Goal: Task Accomplishment & Management: Use online tool/utility

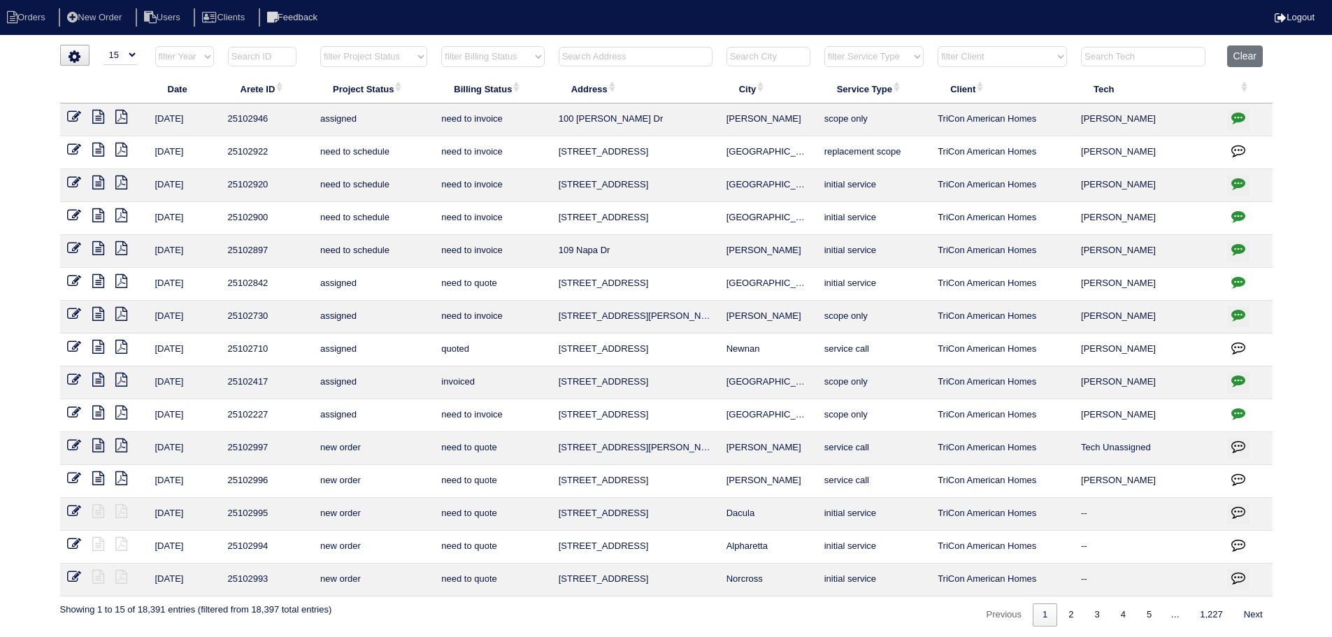
select select "15"
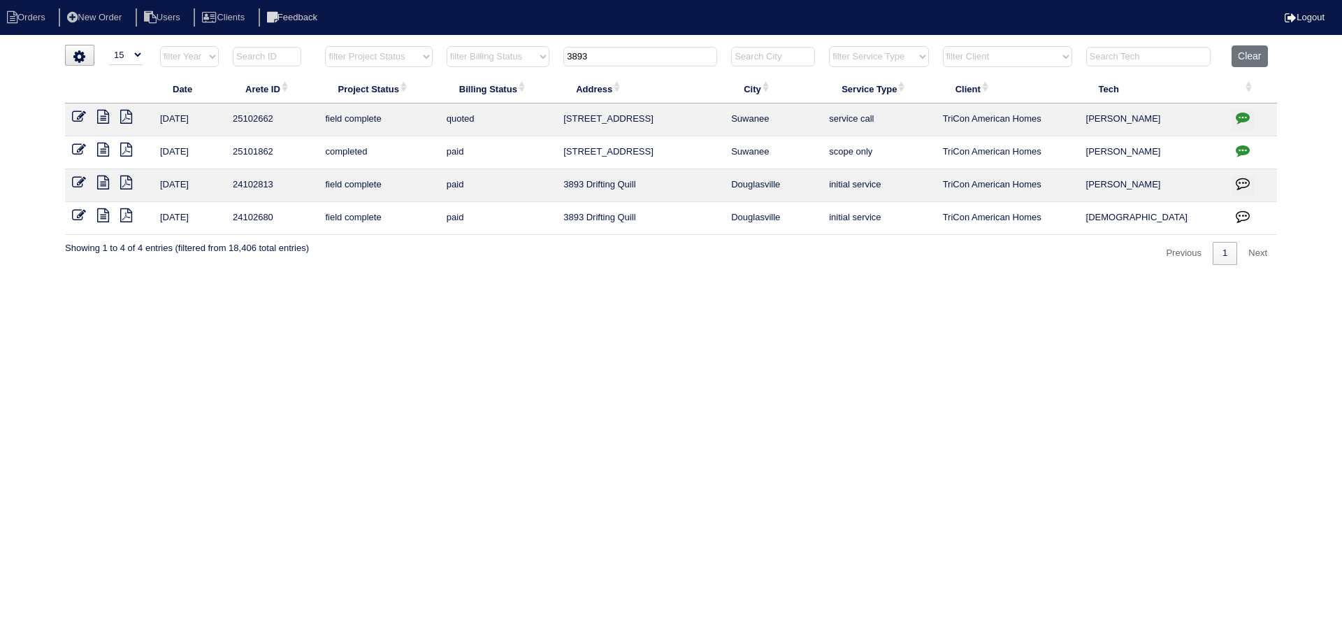
type input "3893"
click at [104, 117] on icon at bounding box center [103, 117] width 12 height 14
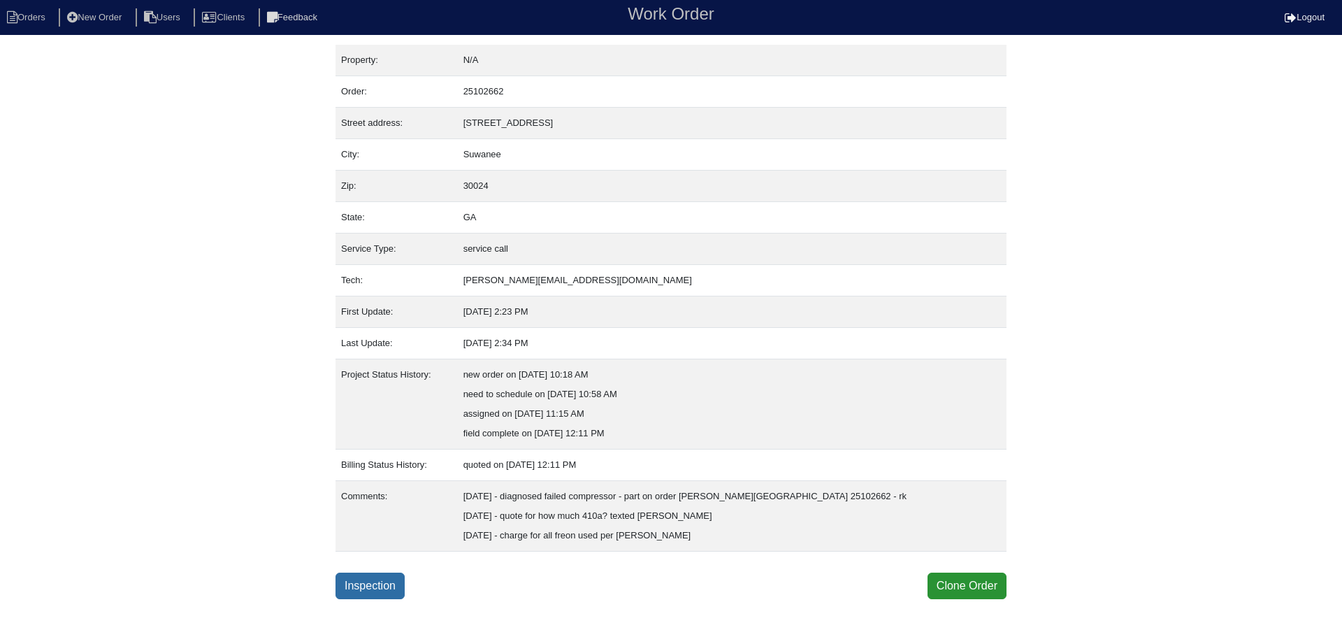
click at [383, 580] on link "Inspection" at bounding box center [370, 585] width 69 height 27
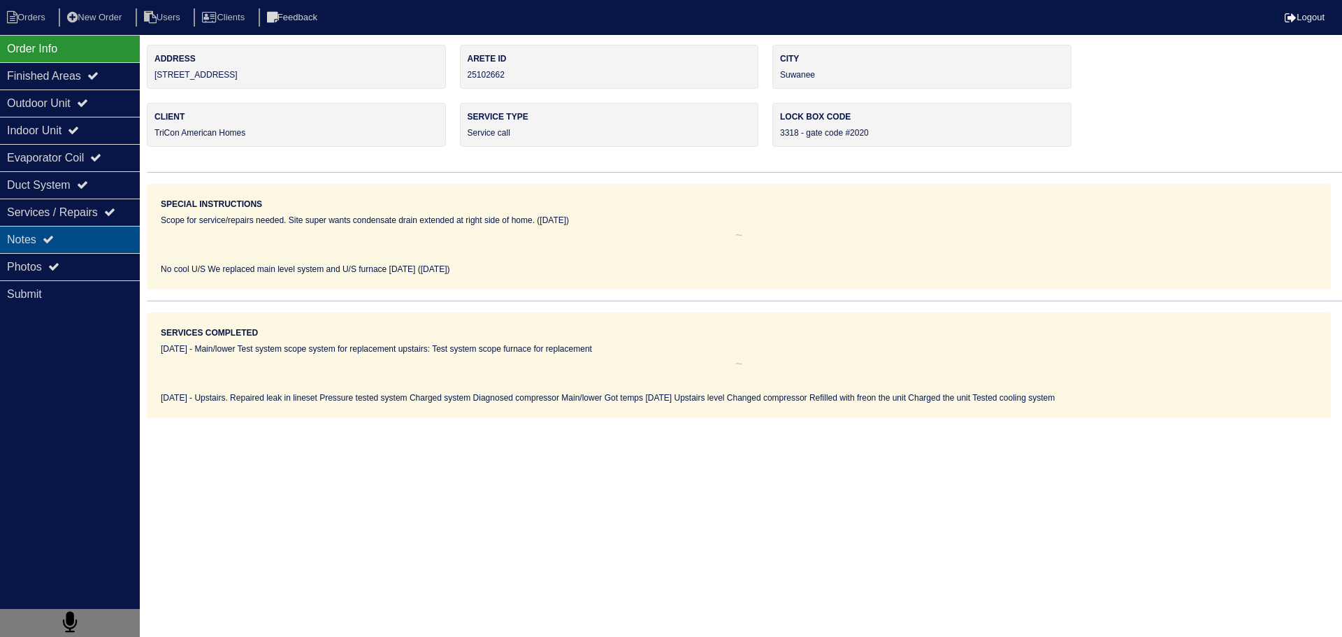
click at [79, 244] on div "Notes" at bounding box center [70, 239] width 140 height 27
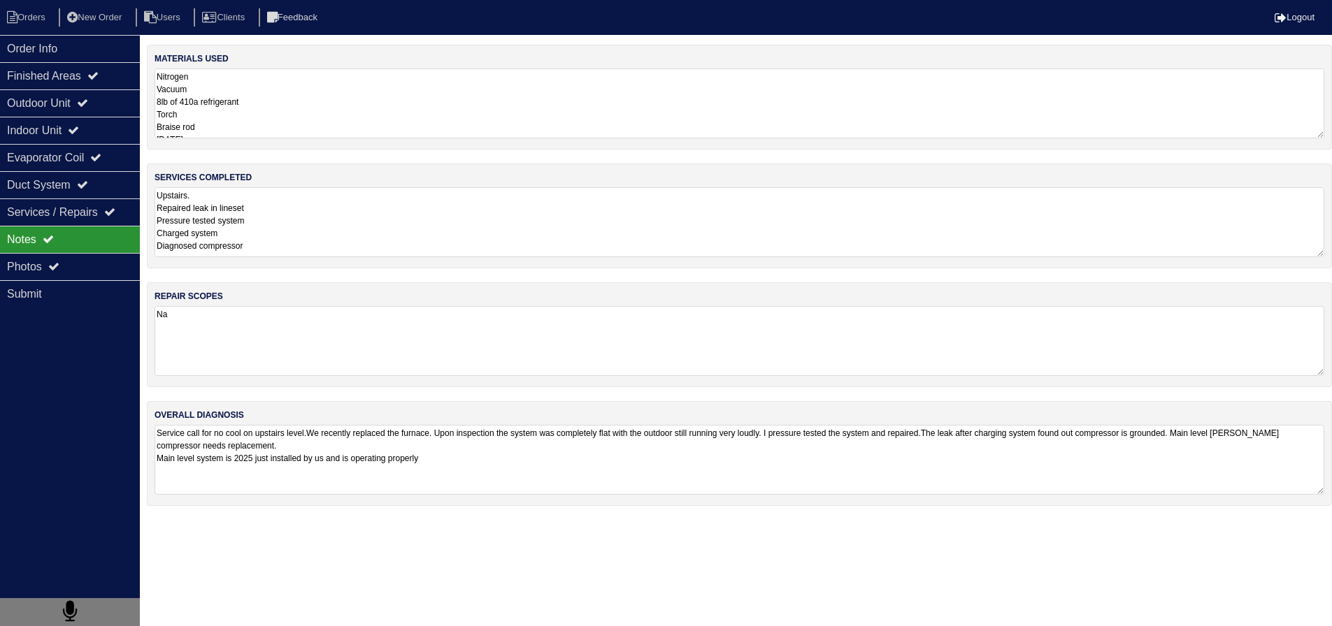
click at [270, 235] on textarea "Upstairs. Repaired leak in lineset Pressure tested system Charged system Diagno…" at bounding box center [738, 222] width 1169 height 70
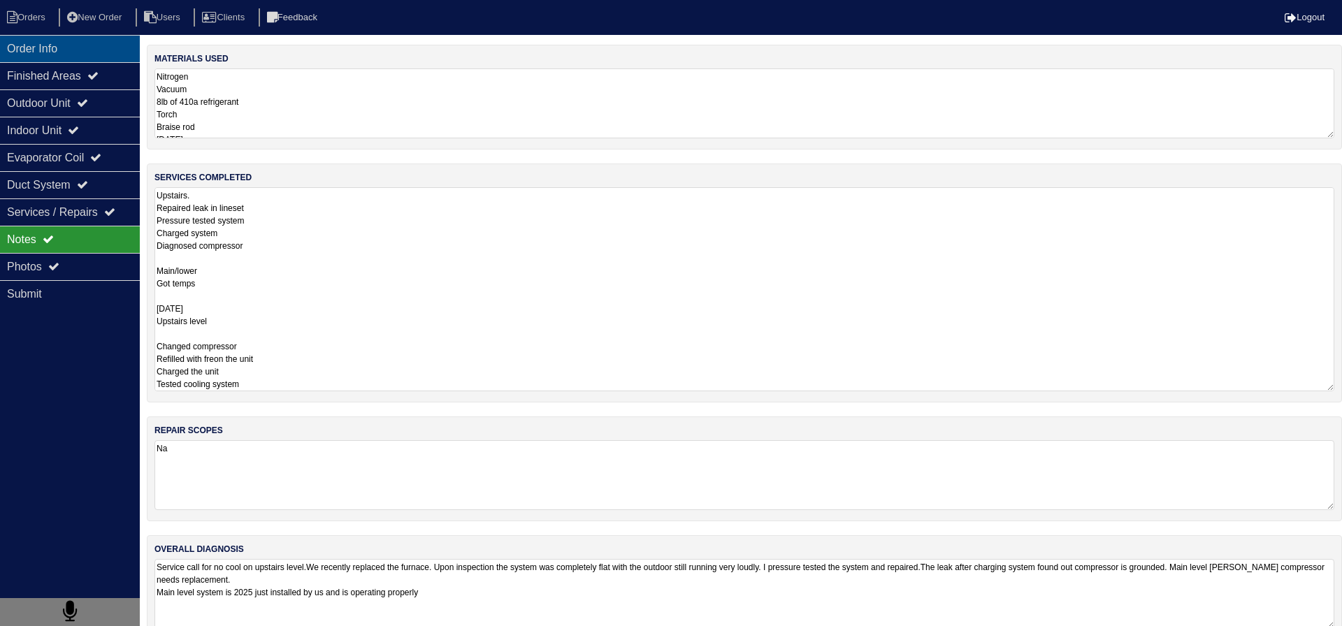
click at [82, 57] on div "Order Info" at bounding box center [70, 48] width 140 height 27
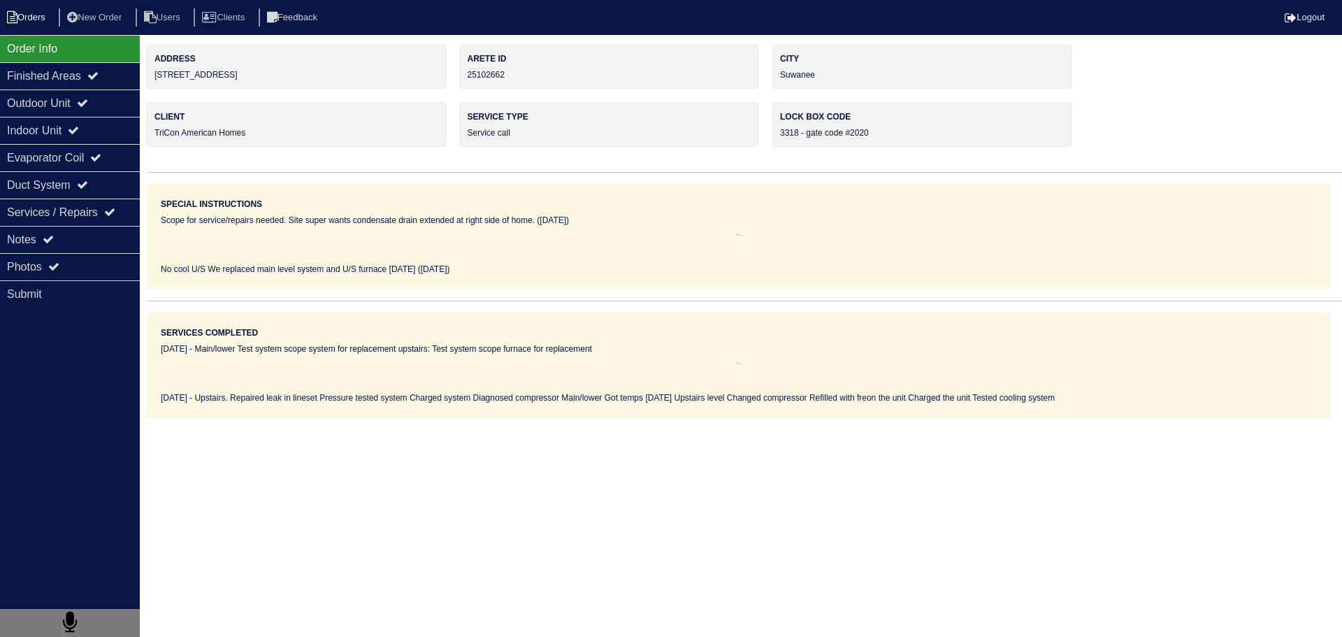
click at [43, 20] on li "Orders" at bounding box center [28, 17] width 57 height 19
select select "15"
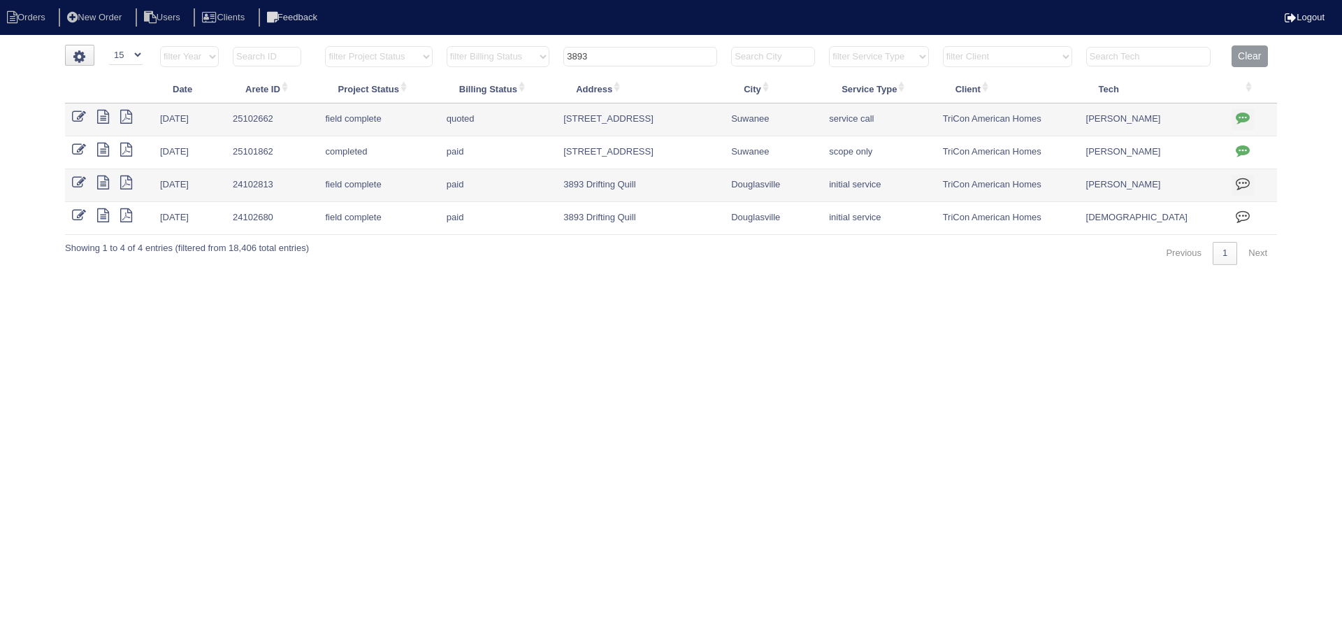
click at [669, 57] on input "3893" at bounding box center [640, 57] width 154 height 20
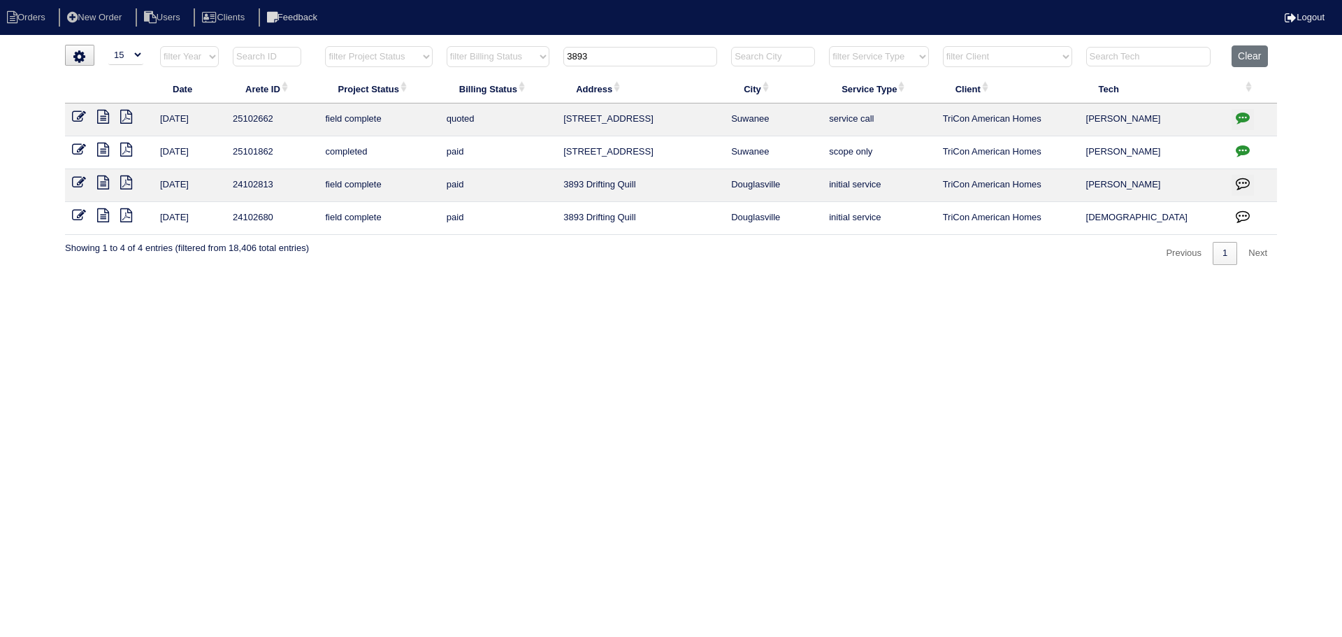
click at [669, 57] on input "3893" at bounding box center [640, 57] width 154 height 20
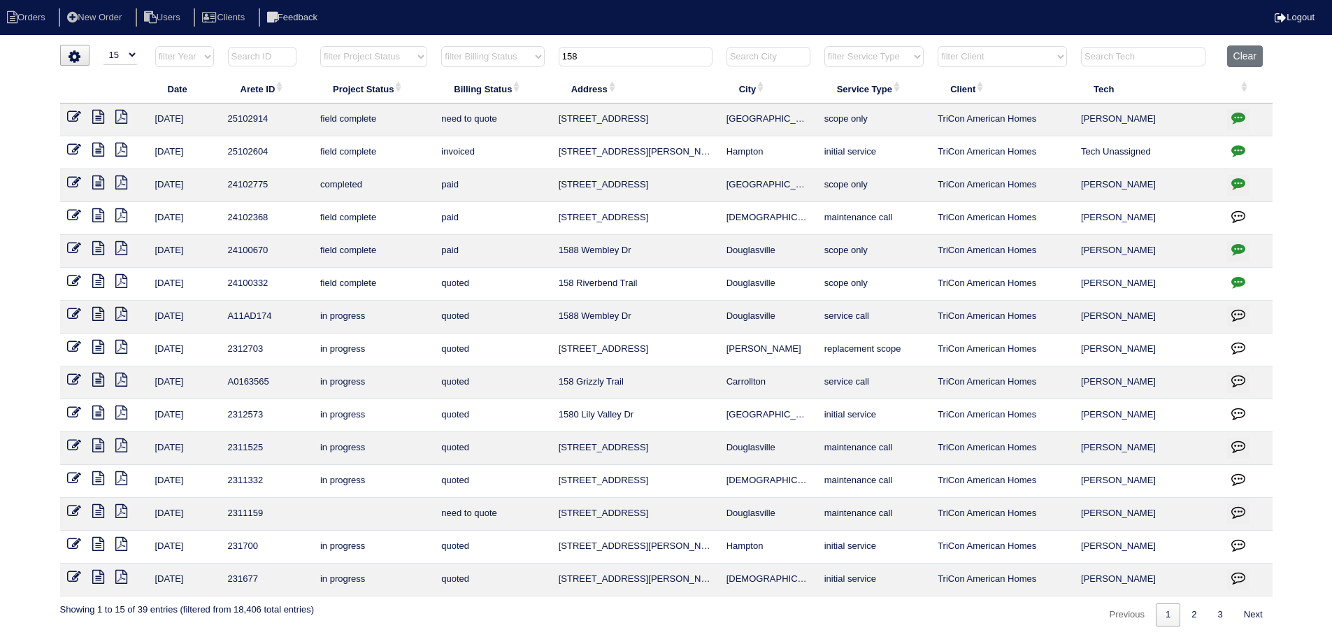
type input "158"
click at [101, 117] on icon at bounding box center [98, 117] width 12 height 14
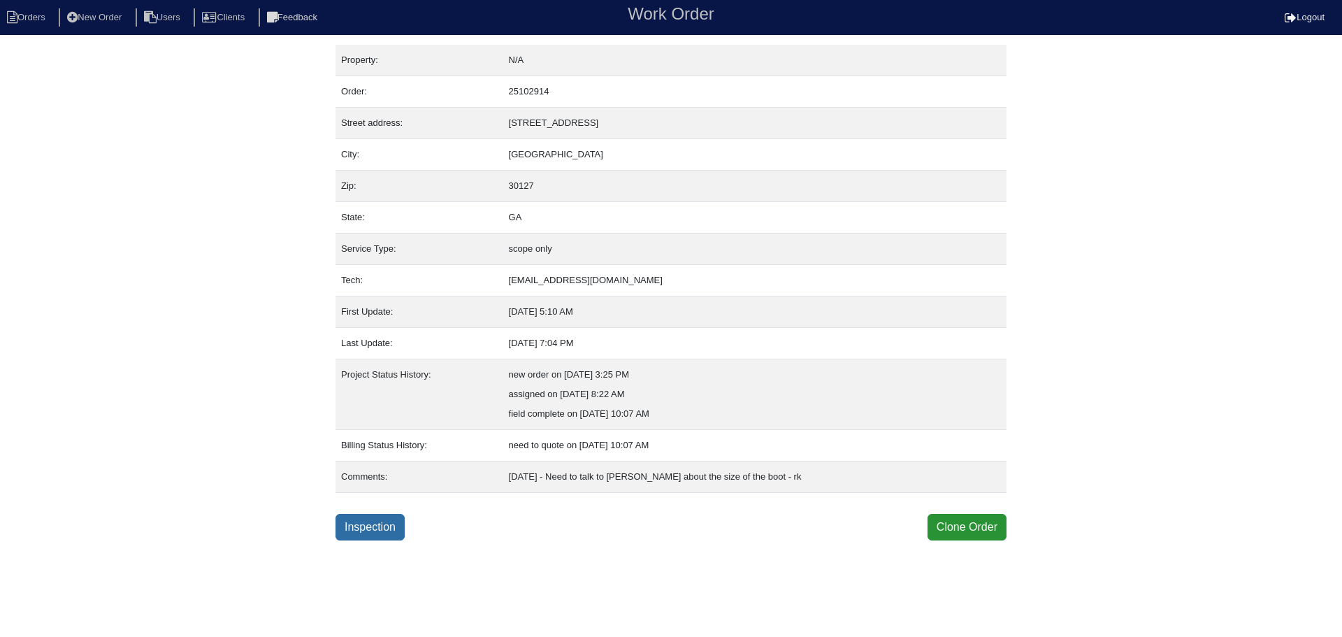
click at [380, 531] on link "Inspection" at bounding box center [370, 527] width 69 height 27
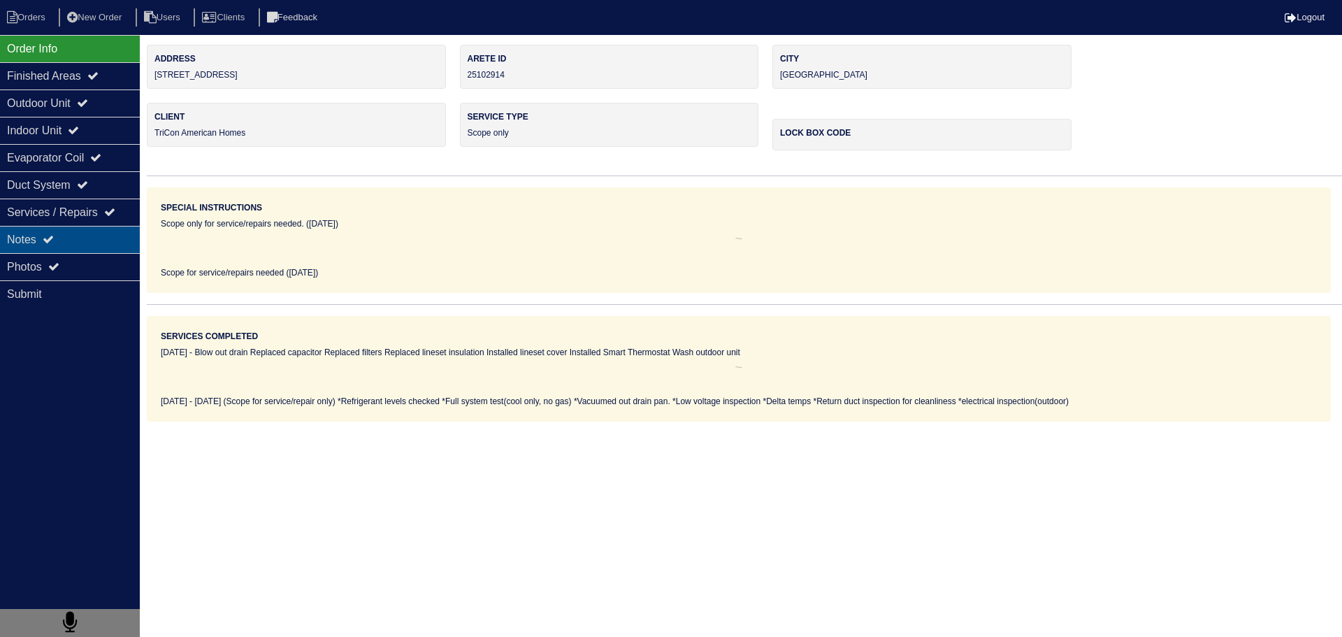
click at [76, 242] on div "Notes" at bounding box center [70, 239] width 140 height 27
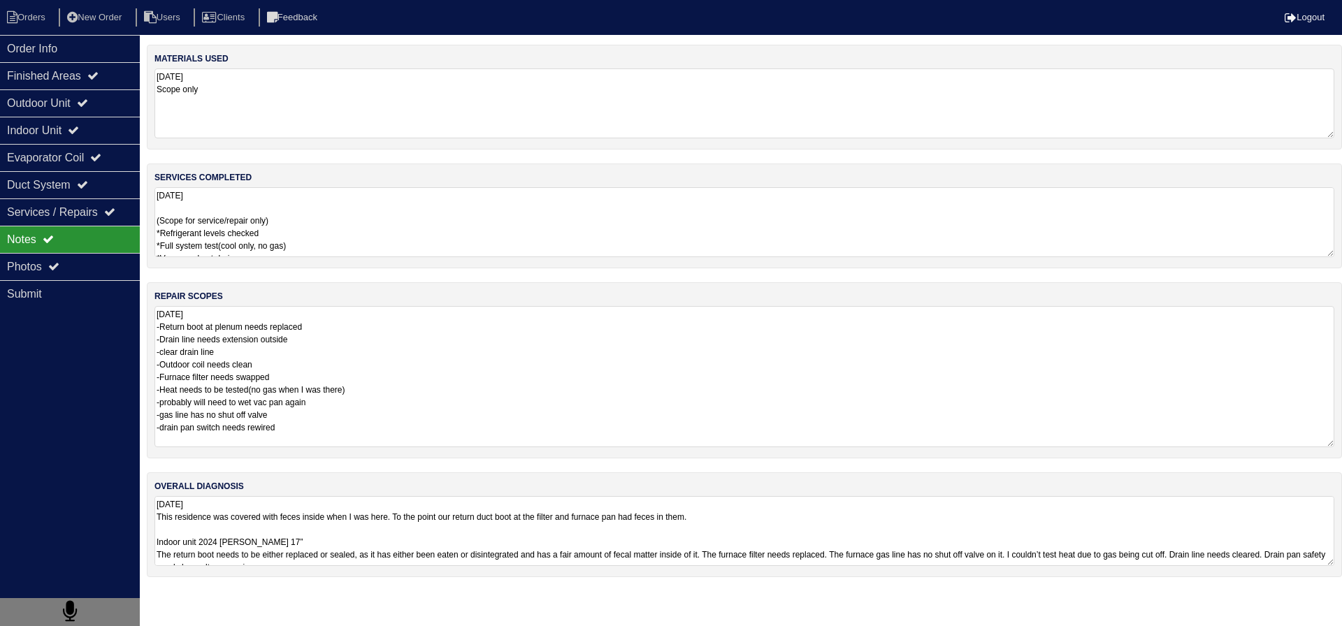
click at [339, 364] on textarea "[DATE] -Return boot at plenum needs replaced -Drain line needs extension outsid…" at bounding box center [744, 376] width 1180 height 141
click at [48, 273] on div "Photos" at bounding box center [70, 266] width 140 height 27
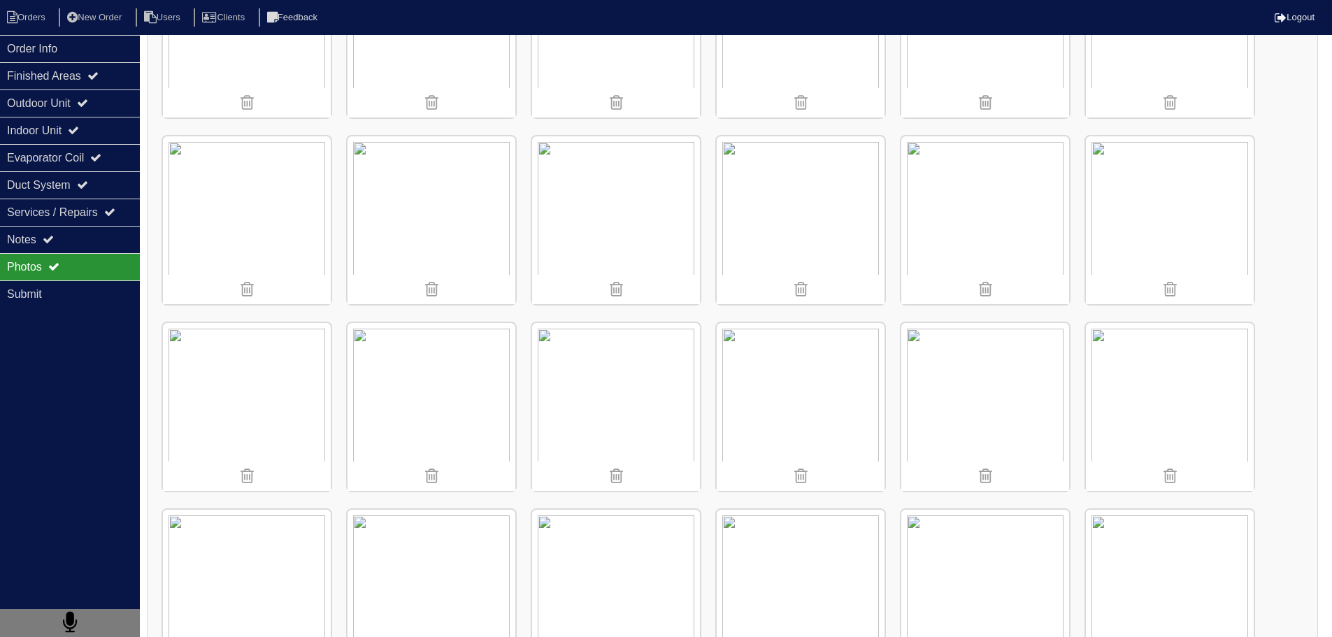
scroll to position [1328, 0]
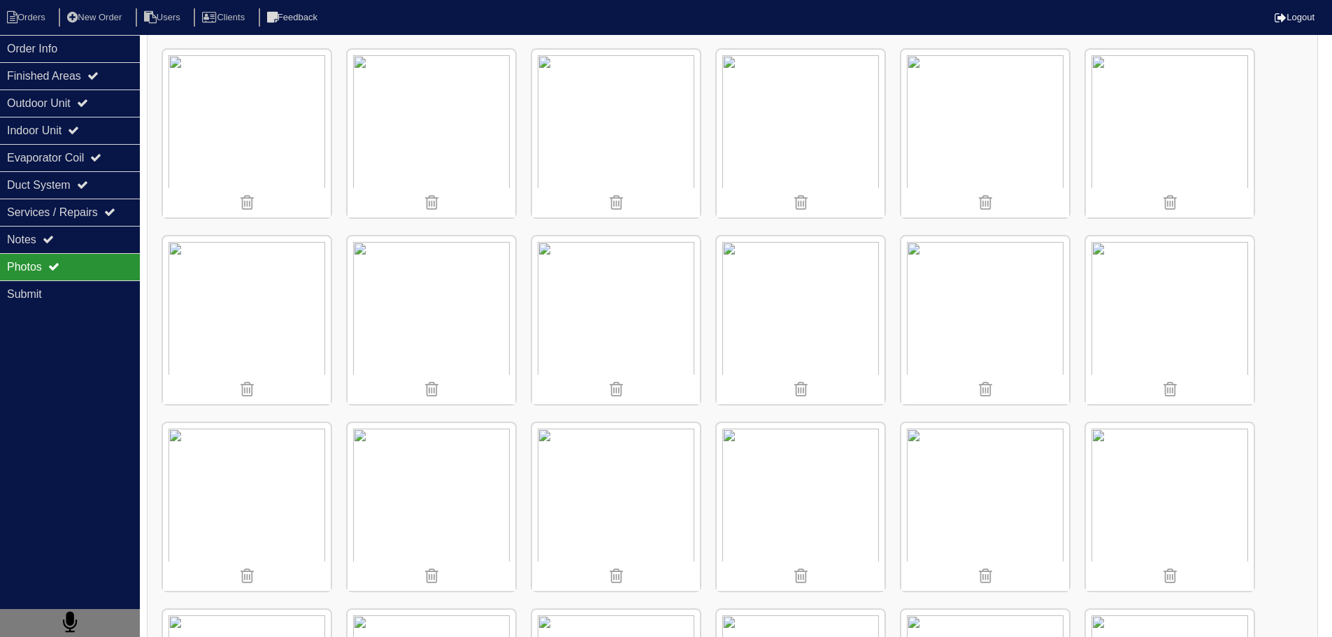
click at [97, 266] on div "Photos" at bounding box center [70, 266] width 140 height 27
click at [91, 240] on div "Notes" at bounding box center [70, 239] width 140 height 27
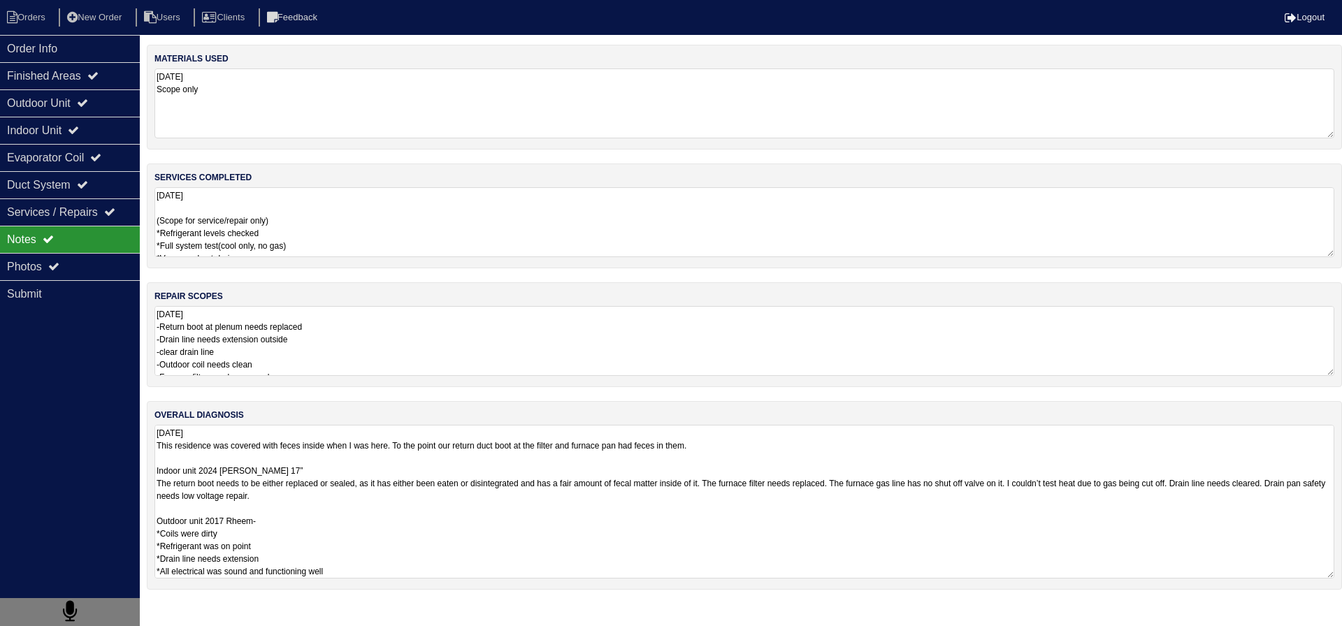
click at [329, 463] on textarea "08/08/2025 This residence was covered with feces inside when I was here. To the…" at bounding box center [744, 502] width 1180 height 154
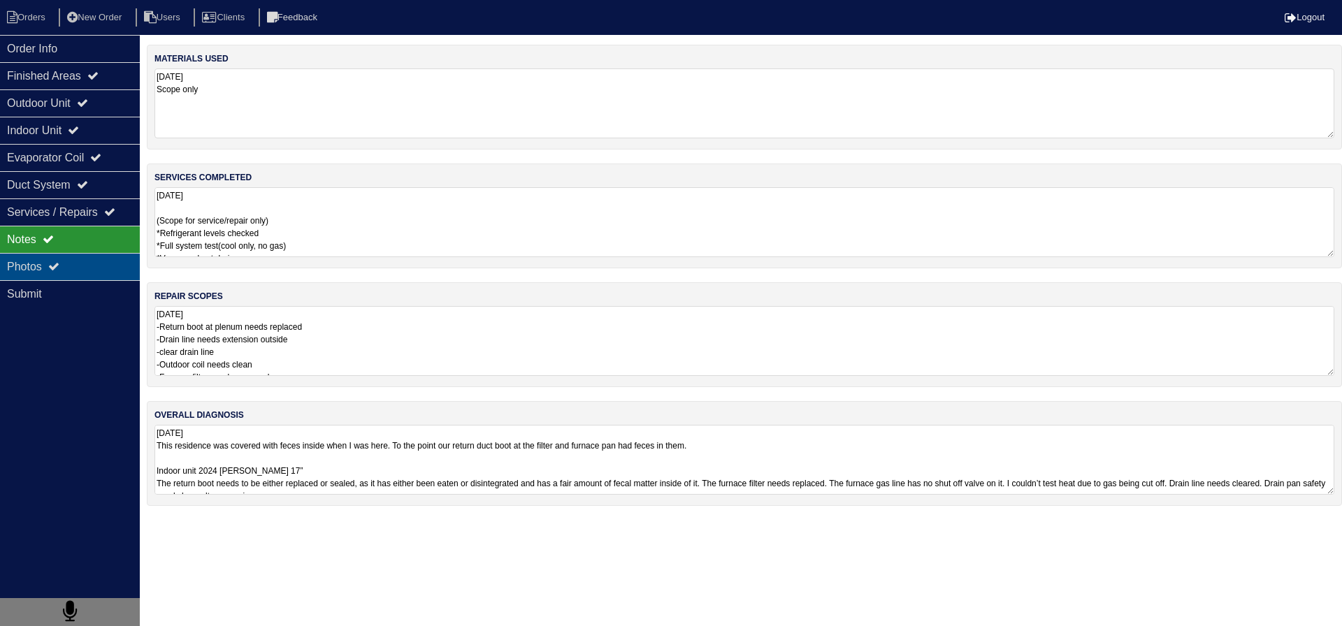
click at [106, 268] on div "Photos" at bounding box center [70, 266] width 140 height 27
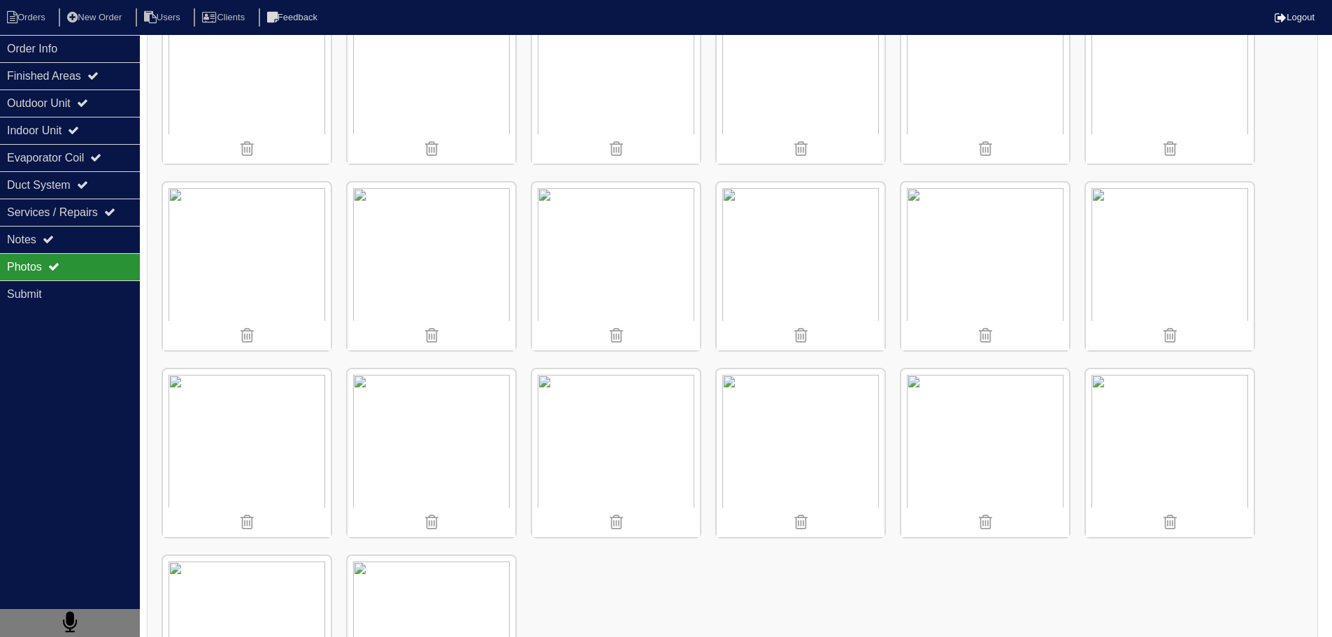
scroll to position [1538, 0]
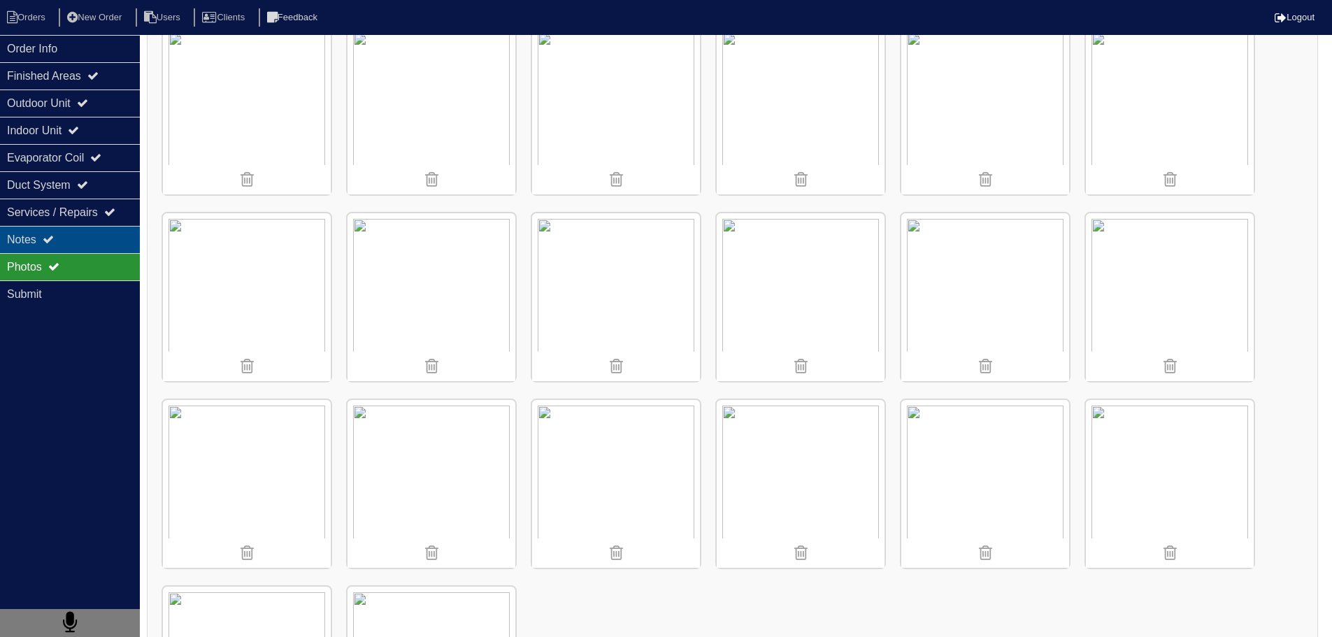
click at [88, 250] on div "Notes" at bounding box center [70, 239] width 140 height 27
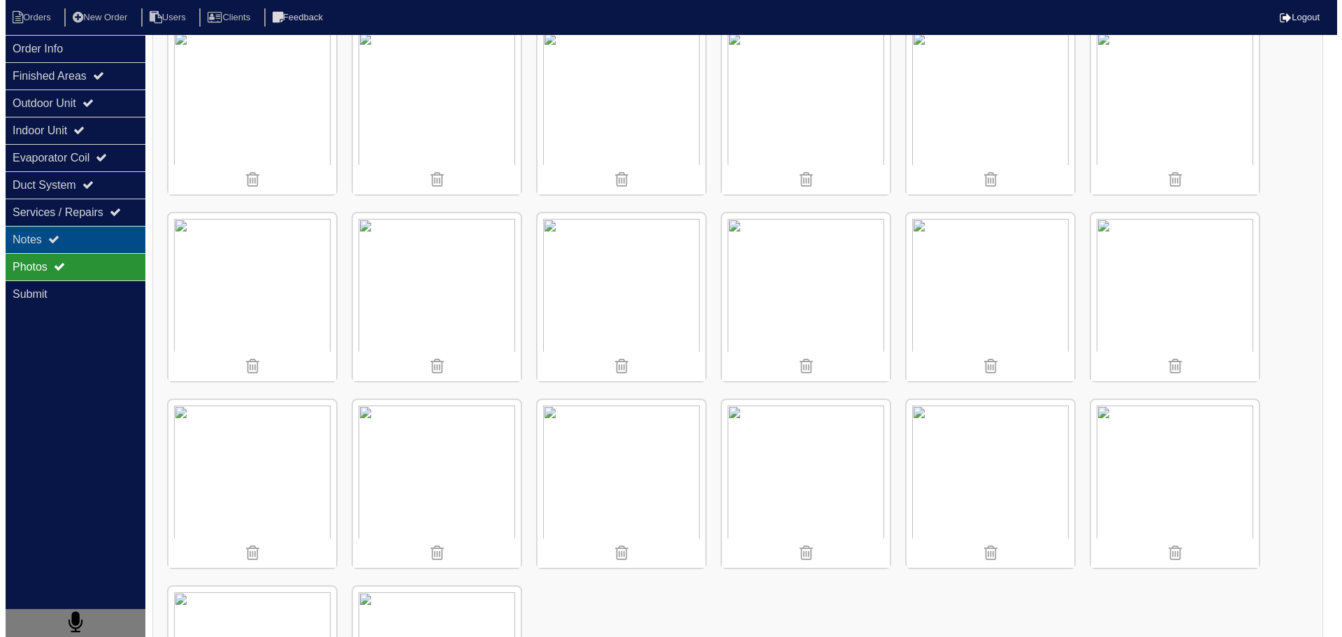
scroll to position [0, 0]
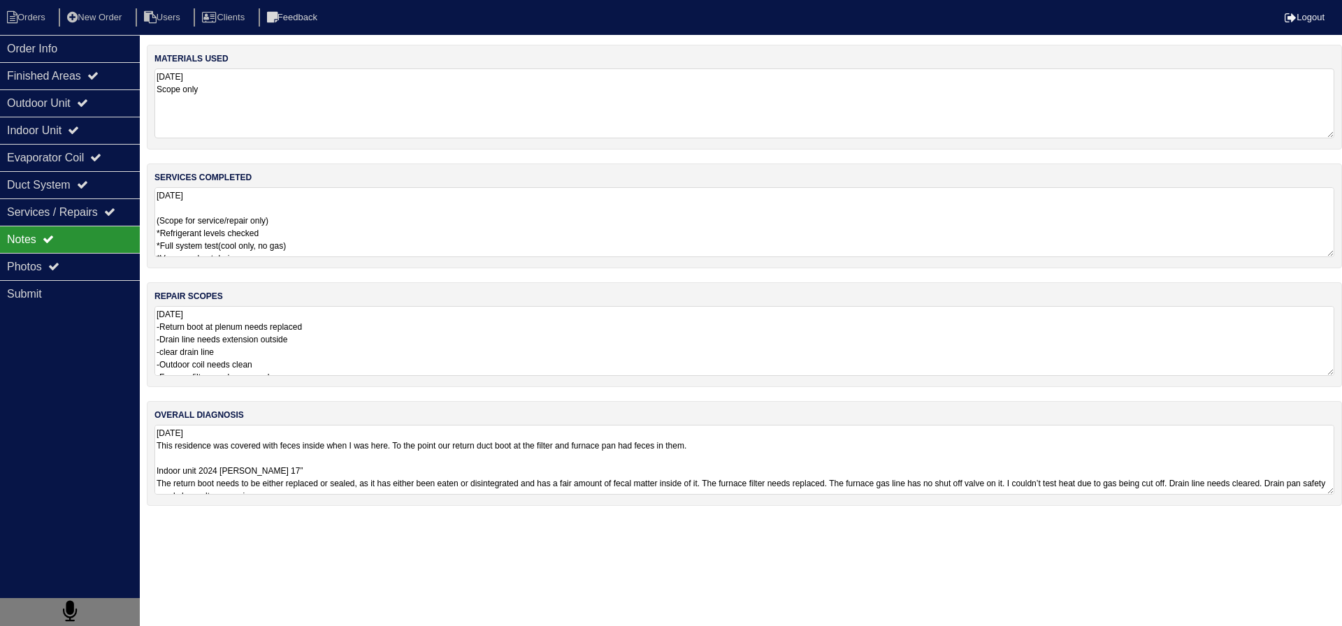
click at [478, 440] on textarea "08/08/2025 This residence was covered with feces inside when I was here. To the…" at bounding box center [744, 460] width 1180 height 70
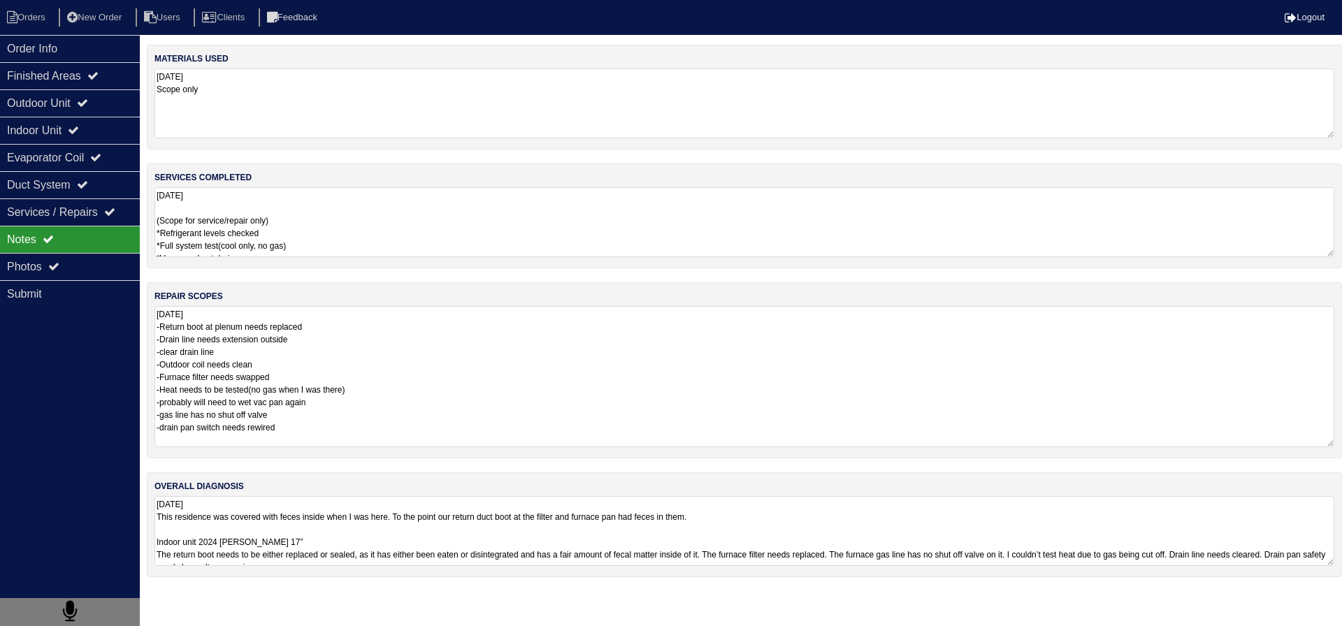
click at [298, 359] on textarea "08/08/2025 -Return boot at plenum needs replaced -Drain line needs extension ou…" at bounding box center [744, 376] width 1180 height 141
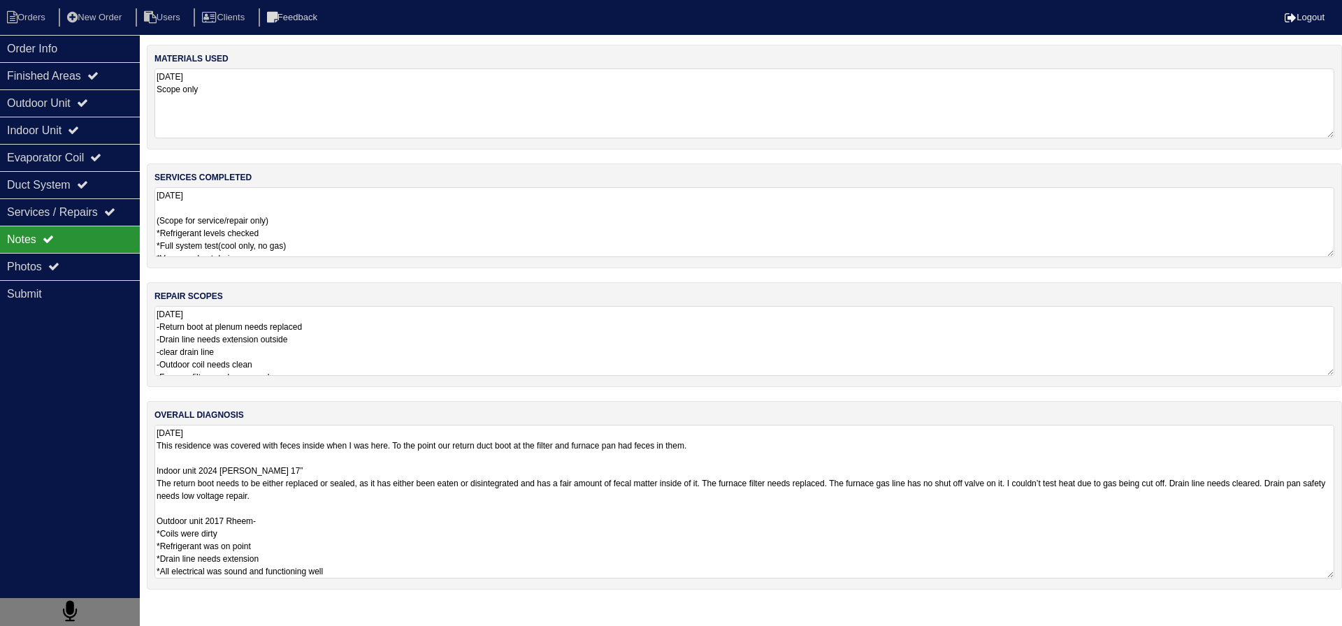
click at [302, 543] on textarea "08/08/2025 This residence was covered with feces inside when I was here. To the…" at bounding box center [744, 502] width 1180 height 154
click at [296, 510] on textarea "08/08/2025 This residence was covered with feces inside when I was here. To the…" at bounding box center [744, 502] width 1180 height 154
click at [333, 468] on textarea "08/08/2025 This residence was covered with feces inside when I was here. To the…" at bounding box center [744, 502] width 1180 height 154
click at [260, 514] on textarea "08/08/2025 This residence was covered with feces inside when I was here. To the…" at bounding box center [744, 502] width 1180 height 154
click at [261, 512] on textarea "08/08/2025 This residence was covered with feces inside when I was here. To the…" at bounding box center [744, 502] width 1180 height 154
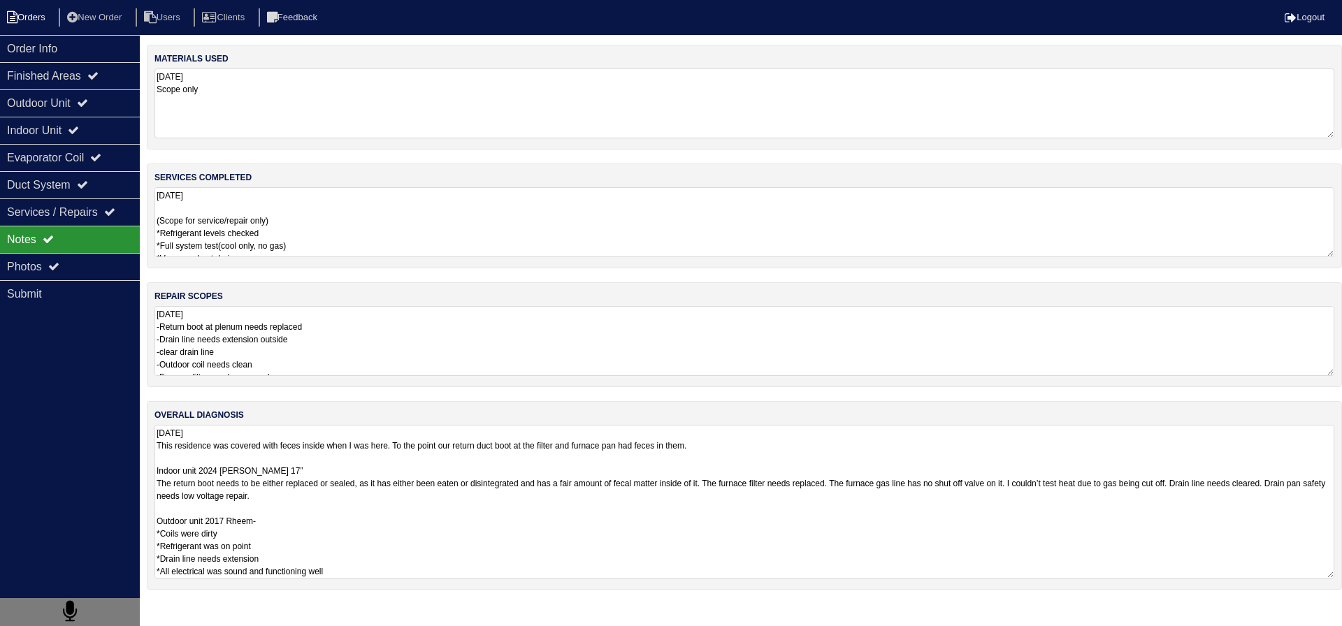
click at [28, 19] on li "Orders" at bounding box center [28, 17] width 57 height 19
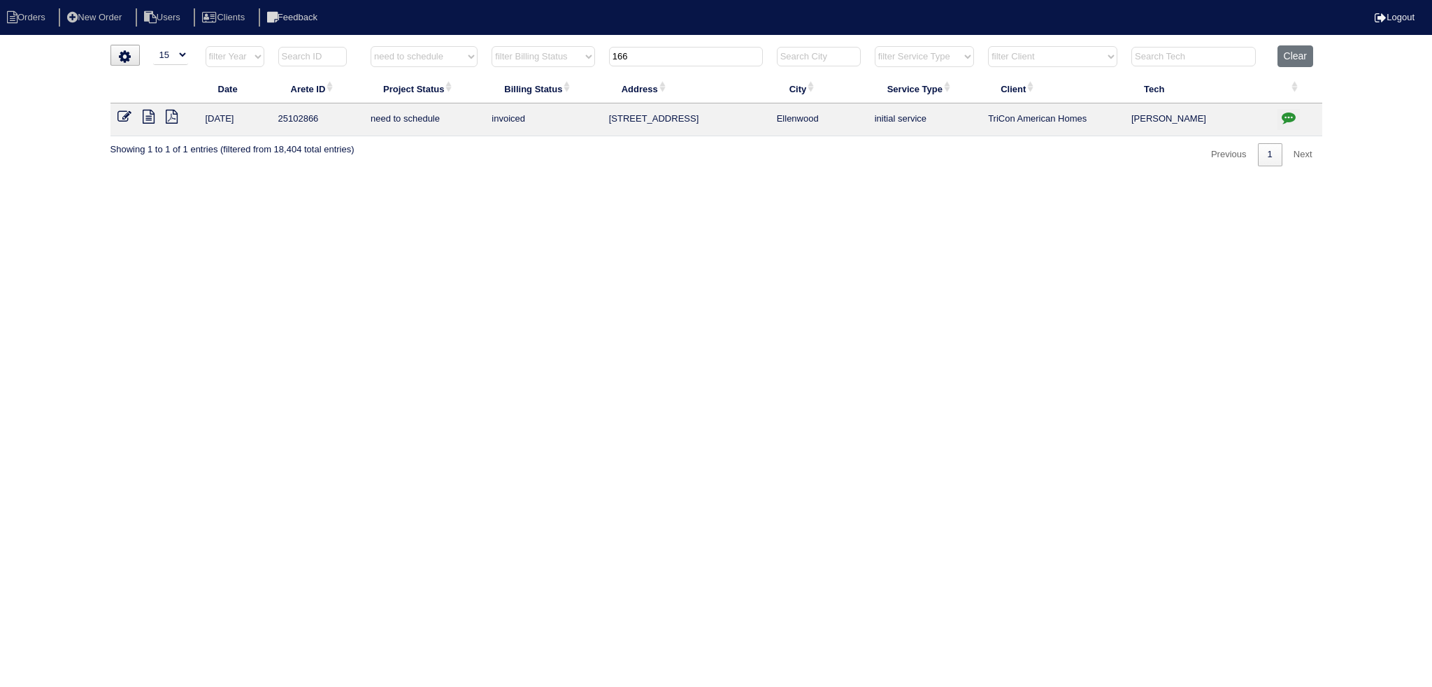
select select "15"
select select "need to schedule"
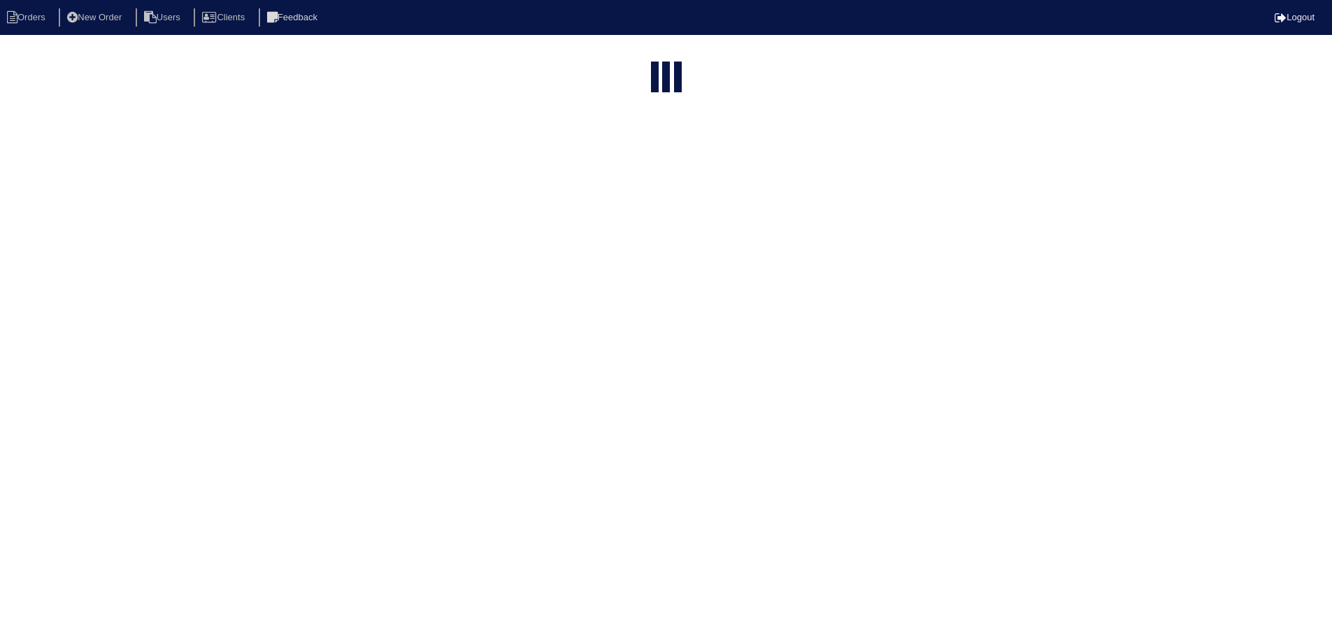
select select "15"
click at [656, 47] on input "158" at bounding box center [635, 57] width 154 height 20
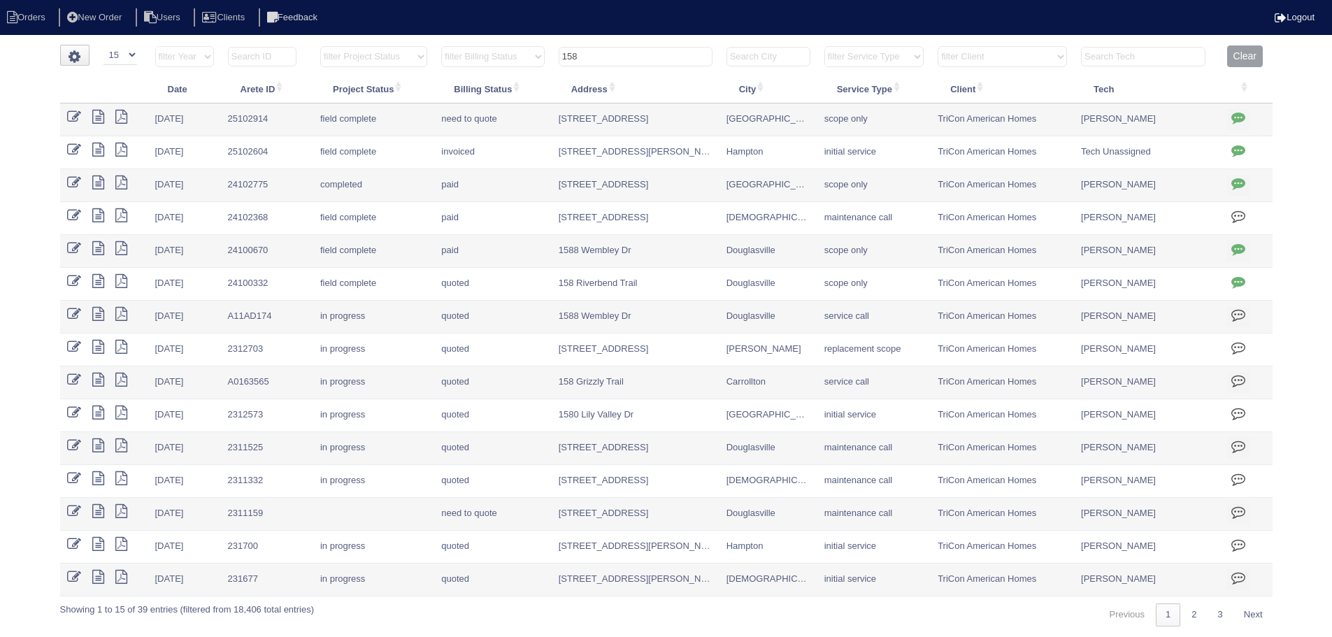
click at [656, 47] on input "158" at bounding box center [635, 57] width 154 height 20
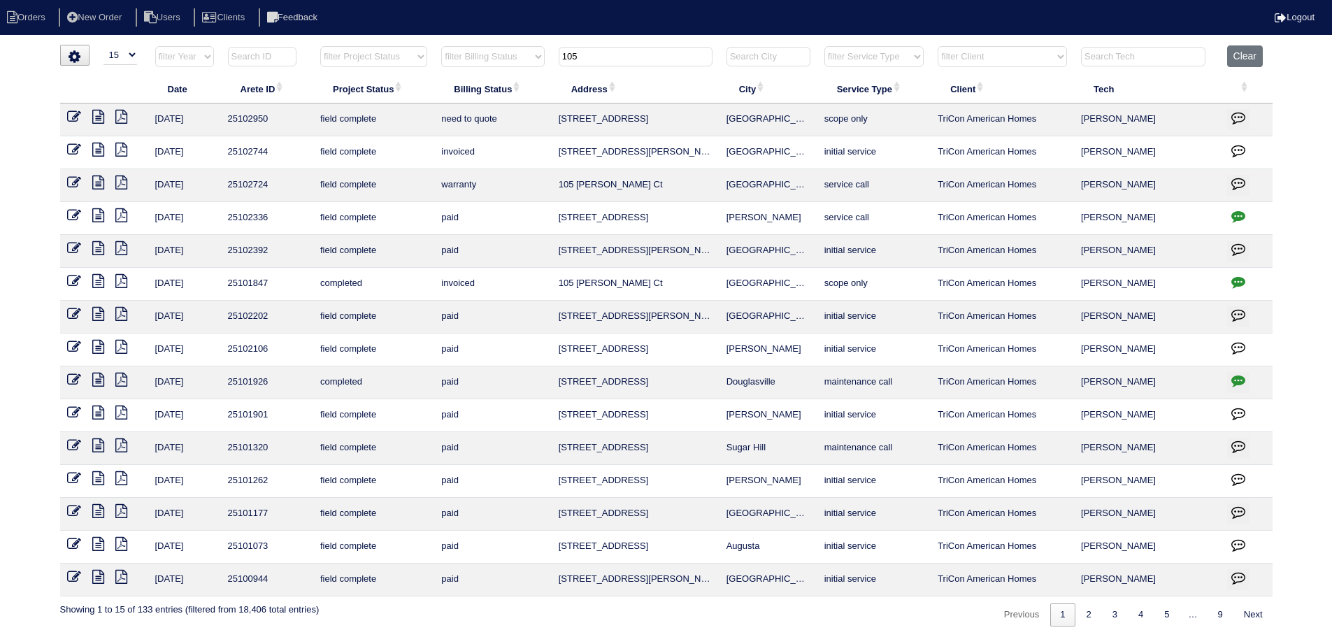
type input "105"
click at [99, 115] on icon at bounding box center [98, 117] width 12 height 14
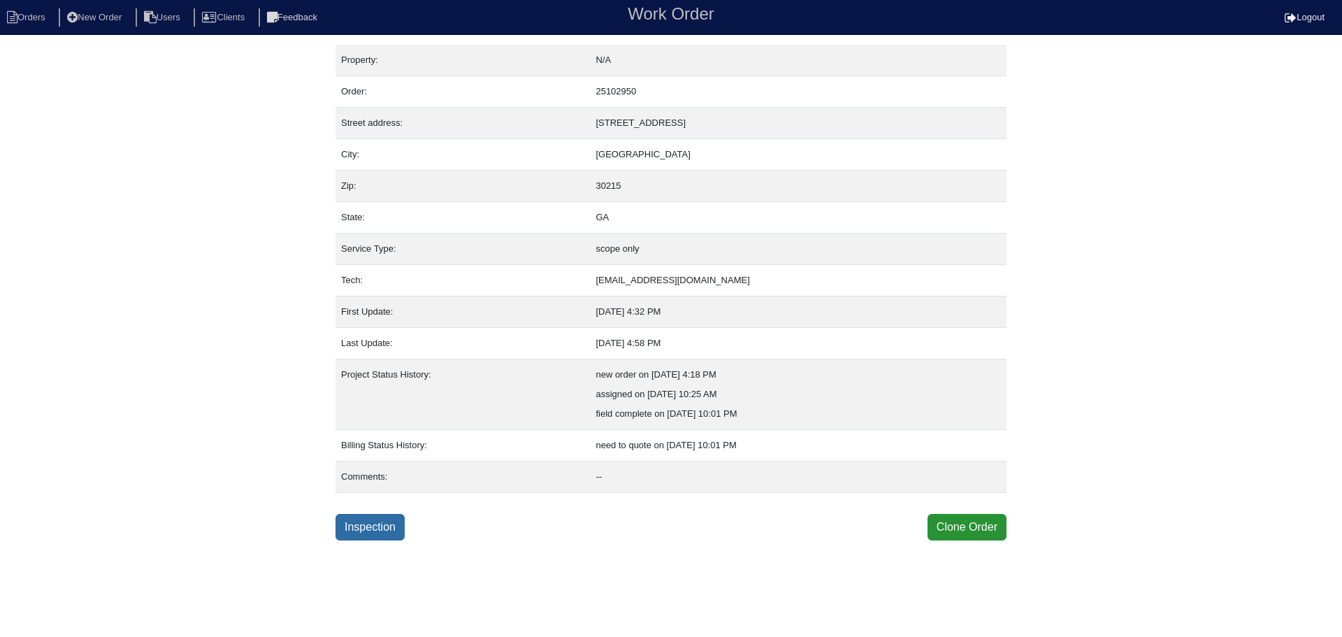
click at [387, 535] on link "Inspection" at bounding box center [370, 527] width 69 height 27
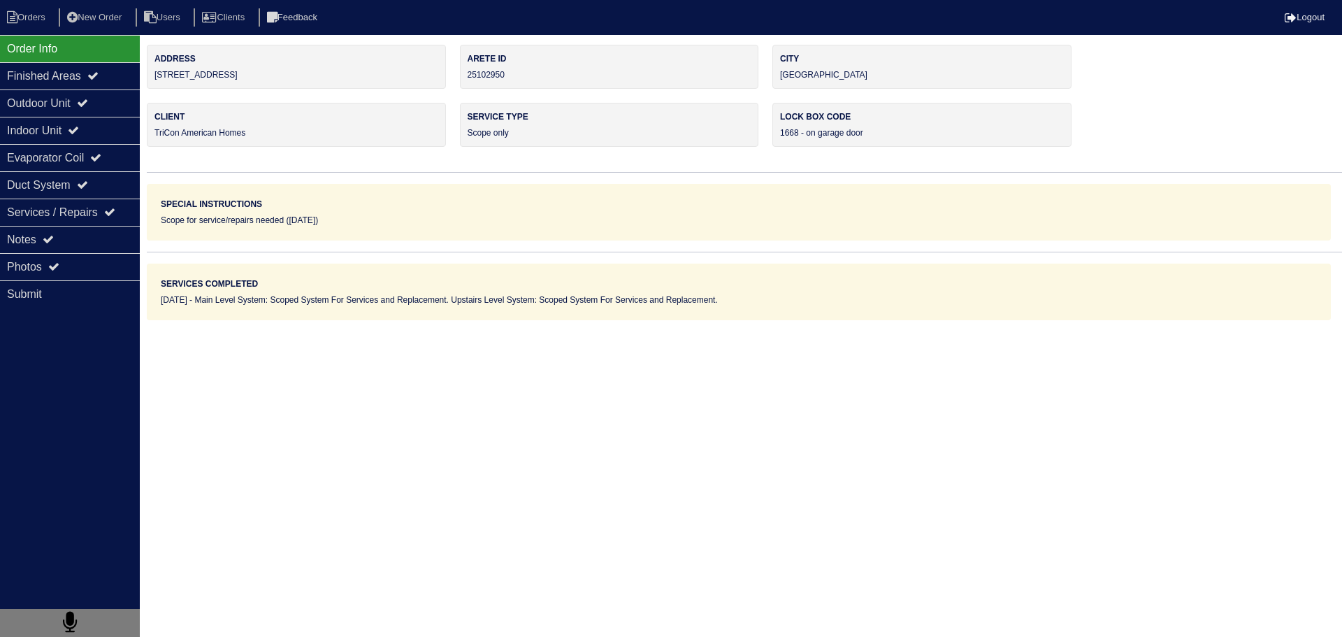
click at [108, 85] on div "Finished Areas" at bounding box center [70, 75] width 140 height 27
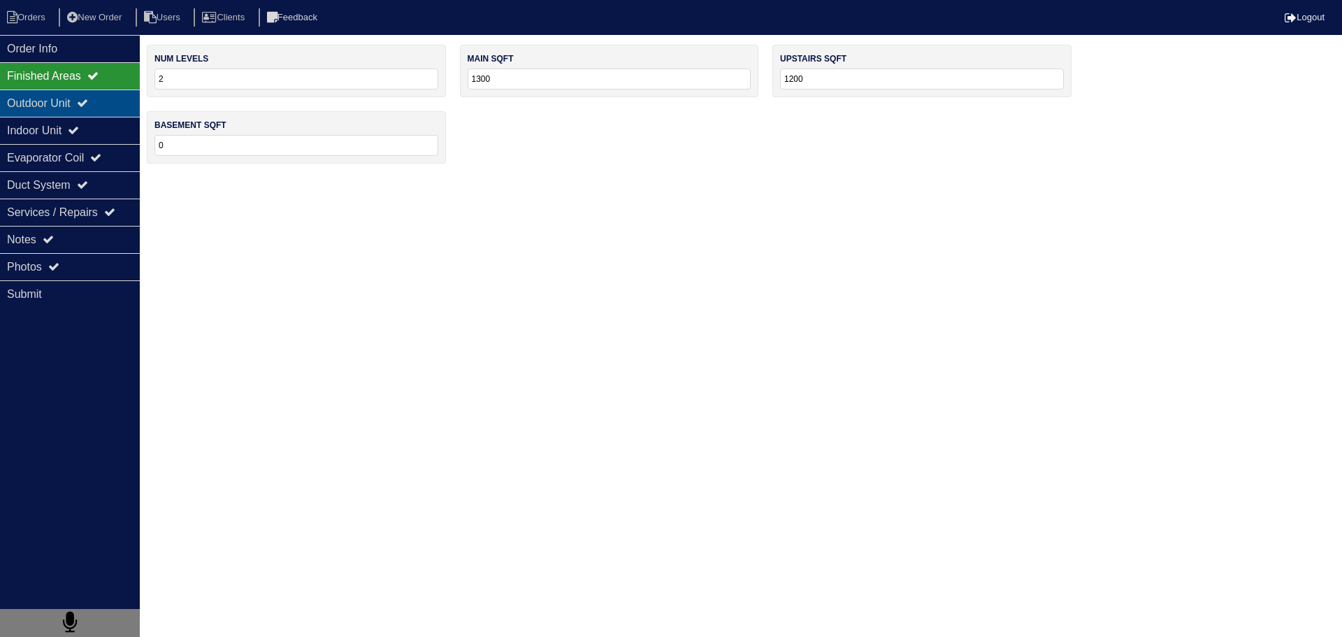
click at [105, 104] on div "Outdoor Unit" at bounding box center [70, 102] width 140 height 27
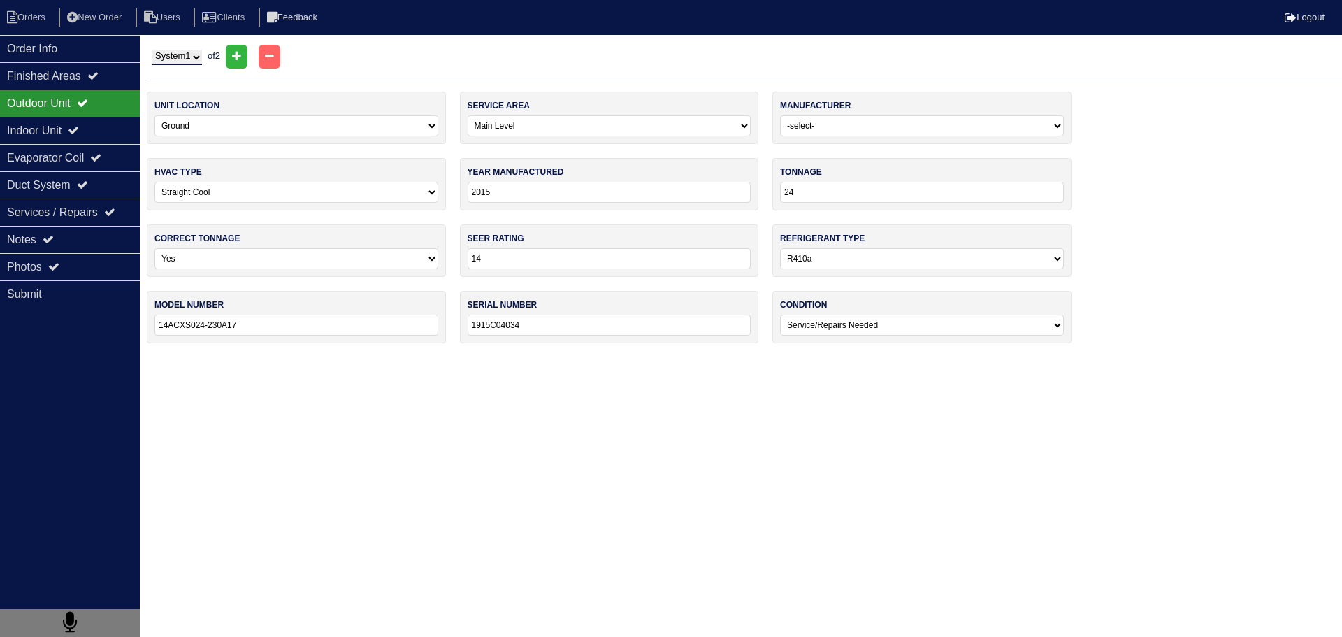
drag, startPoint x: 193, startPoint y: 55, endPoint x: 192, endPoint y: 65, distance: 10.5
click at [192, 56] on select "System 1 System 2" at bounding box center [177, 57] width 50 height 15
select select "2"
click at [152, 50] on select "System 1 System 2" at bounding box center [177, 57] width 50 height 15
select select "1"
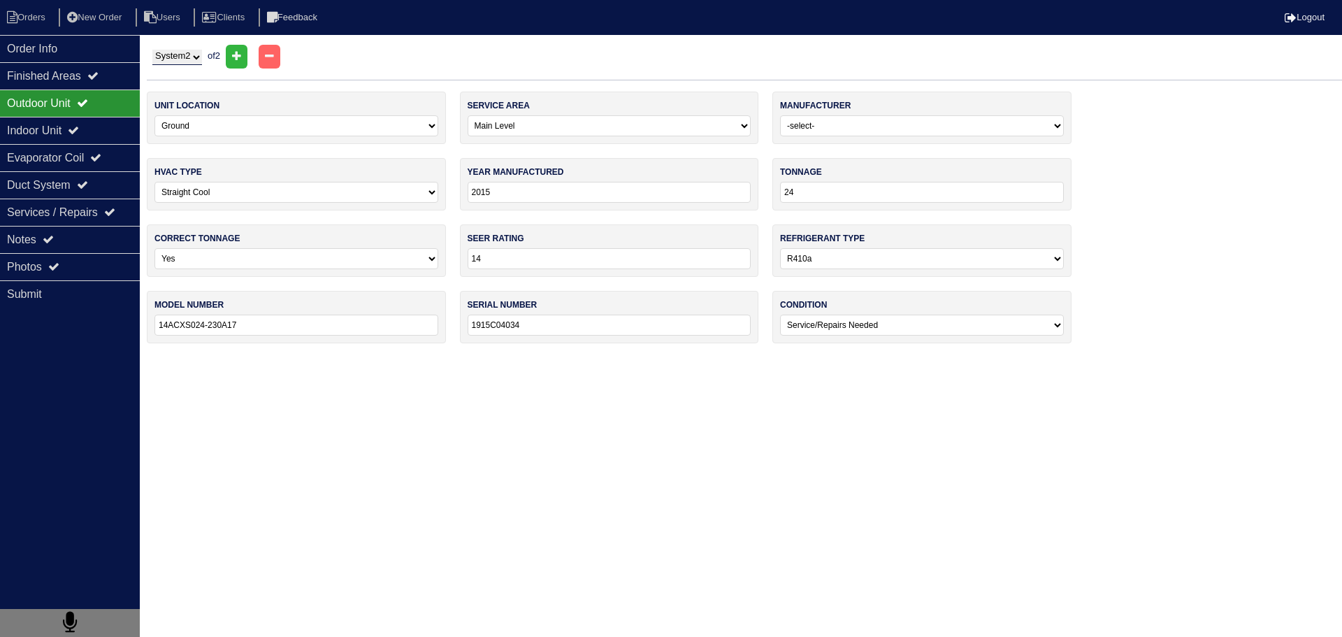
type input "1915003842"
click at [190, 60] on select "System 1 System 2" at bounding box center [177, 57] width 50 height 15
select select "1"
click at [152, 50] on select "System 1 System 2" at bounding box center [177, 57] width 50 height 15
select select "0"
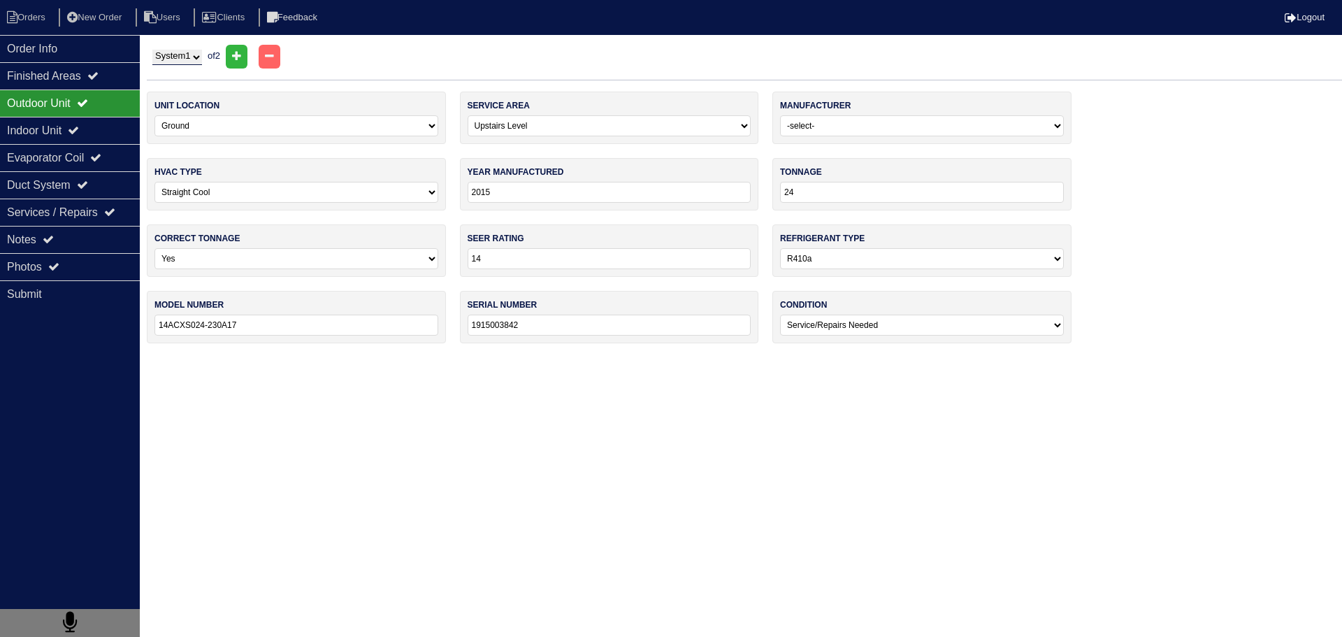
type input "1915C04034"
click at [96, 139] on div "Indoor Unit" at bounding box center [70, 130] width 140 height 27
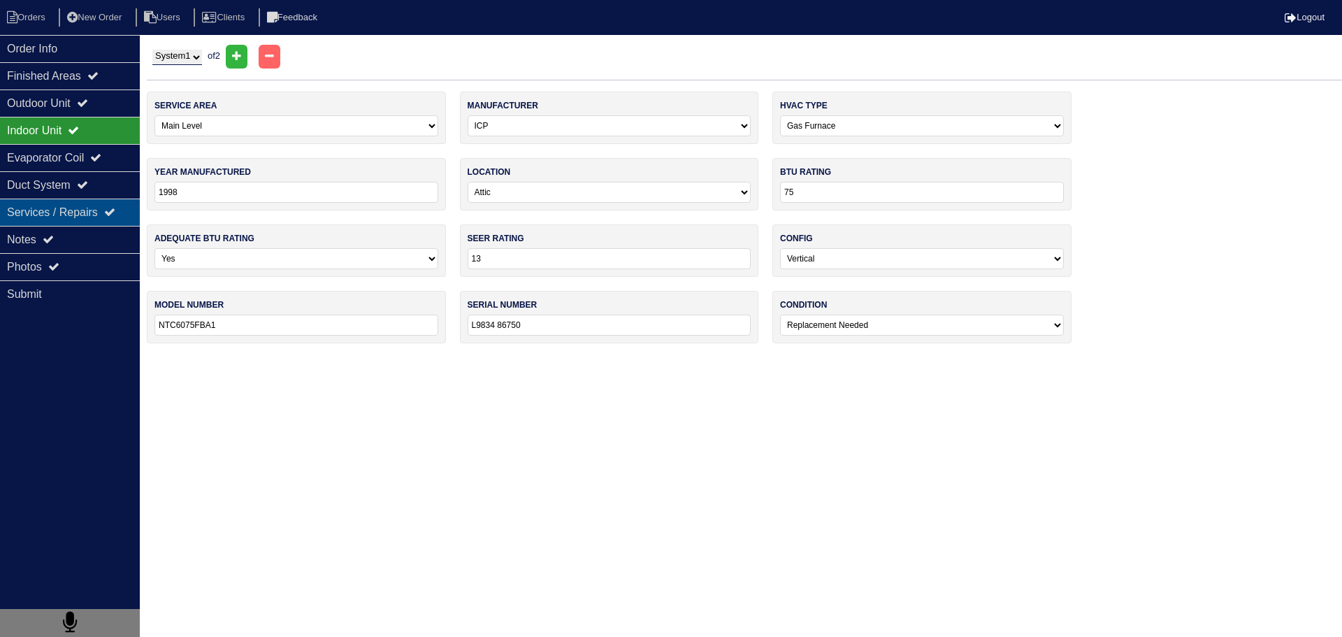
drag, startPoint x: 96, startPoint y: 176, endPoint x: 96, endPoint y: 218, distance: 41.9
click at [96, 177] on div "Duct System" at bounding box center [70, 184] width 140 height 27
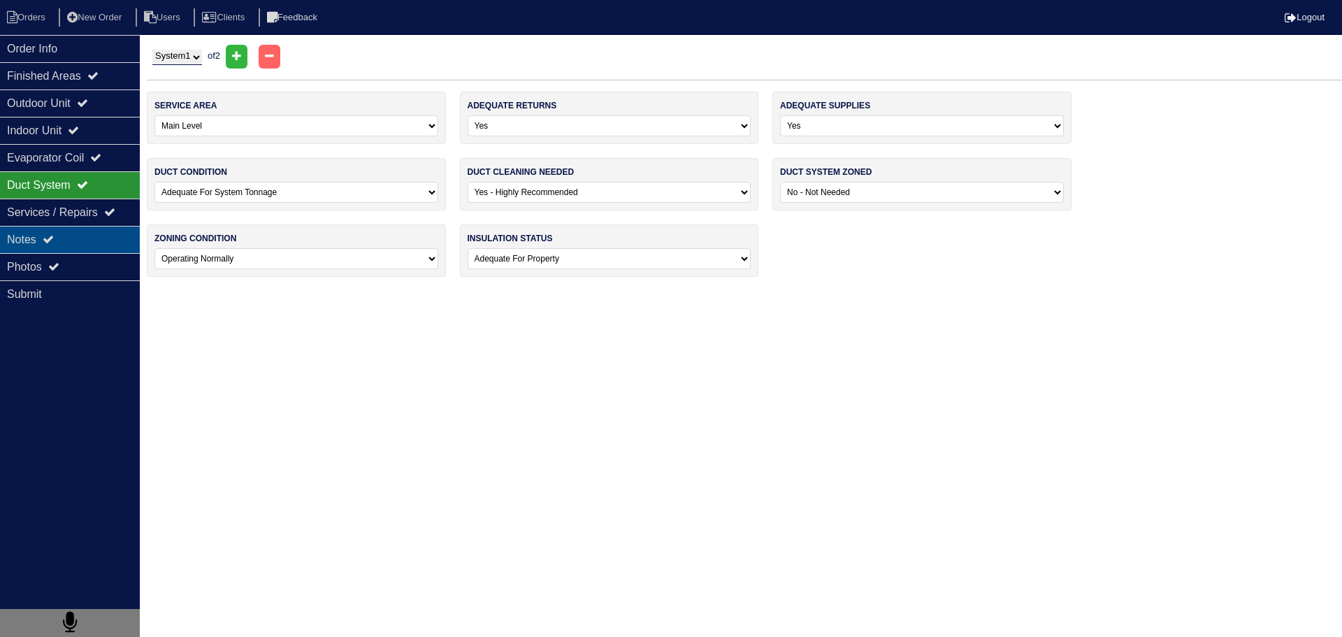
click at [87, 247] on div "Notes" at bounding box center [70, 239] width 140 height 27
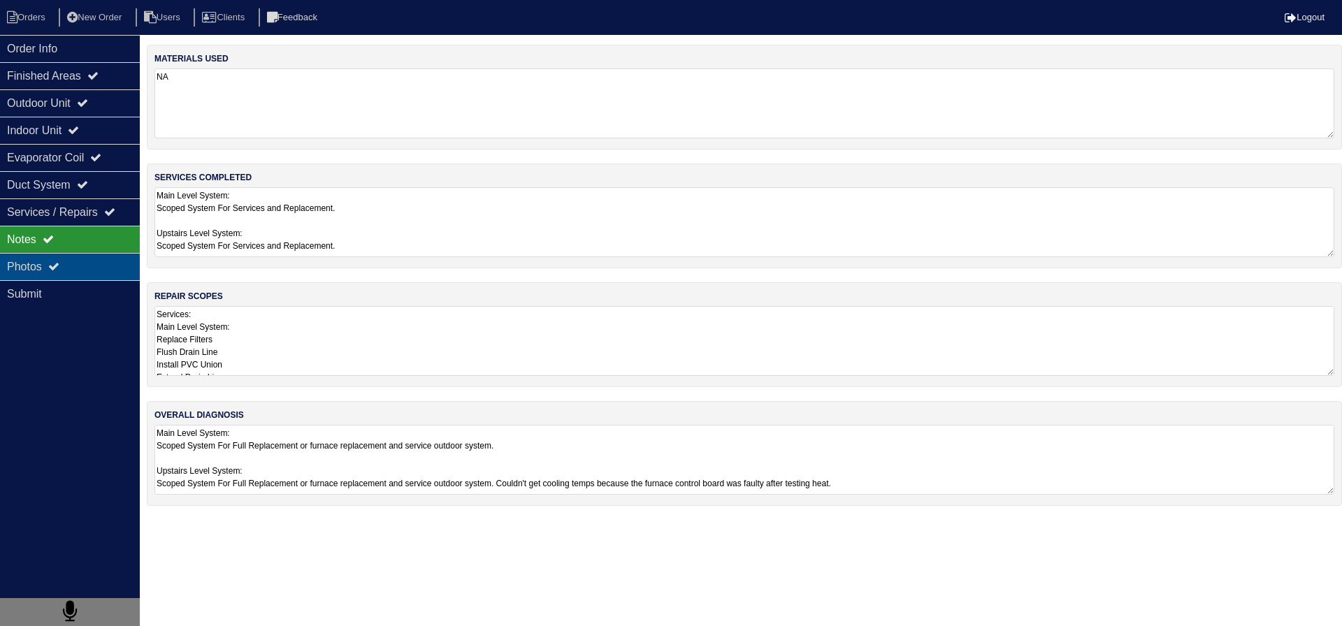
click at [92, 280] on div "Photos" at bounding box center [70, 266] width 140 height 27
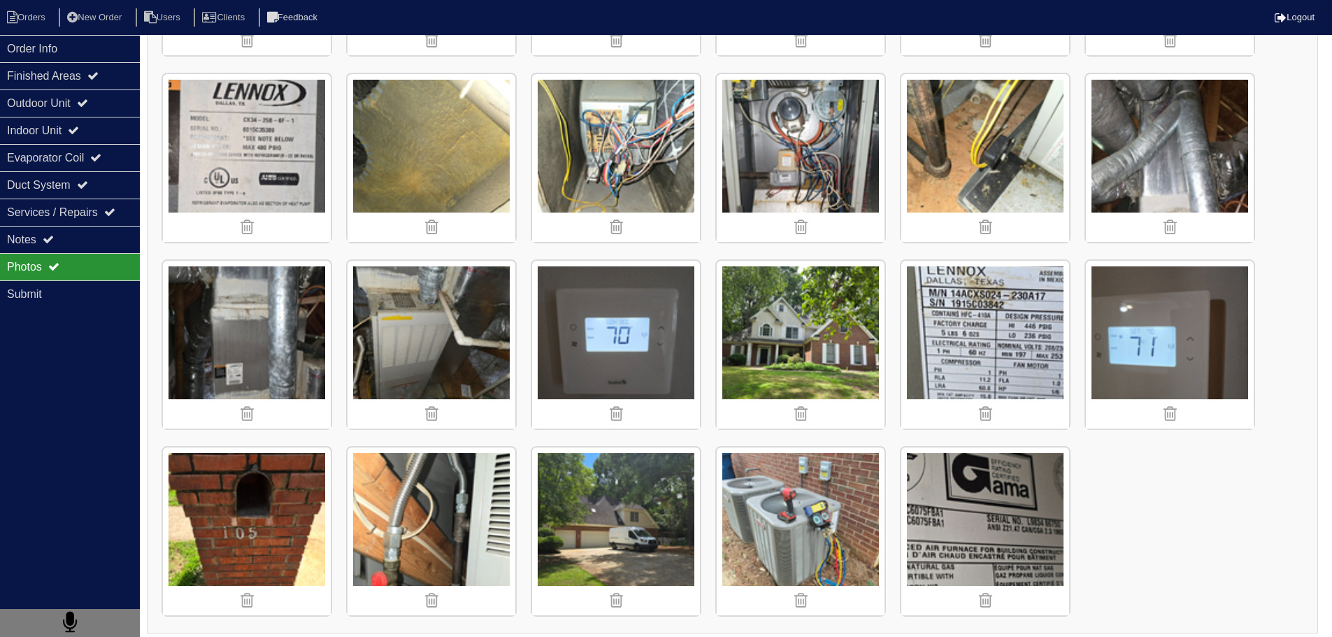
scroll to position [1494, 0]
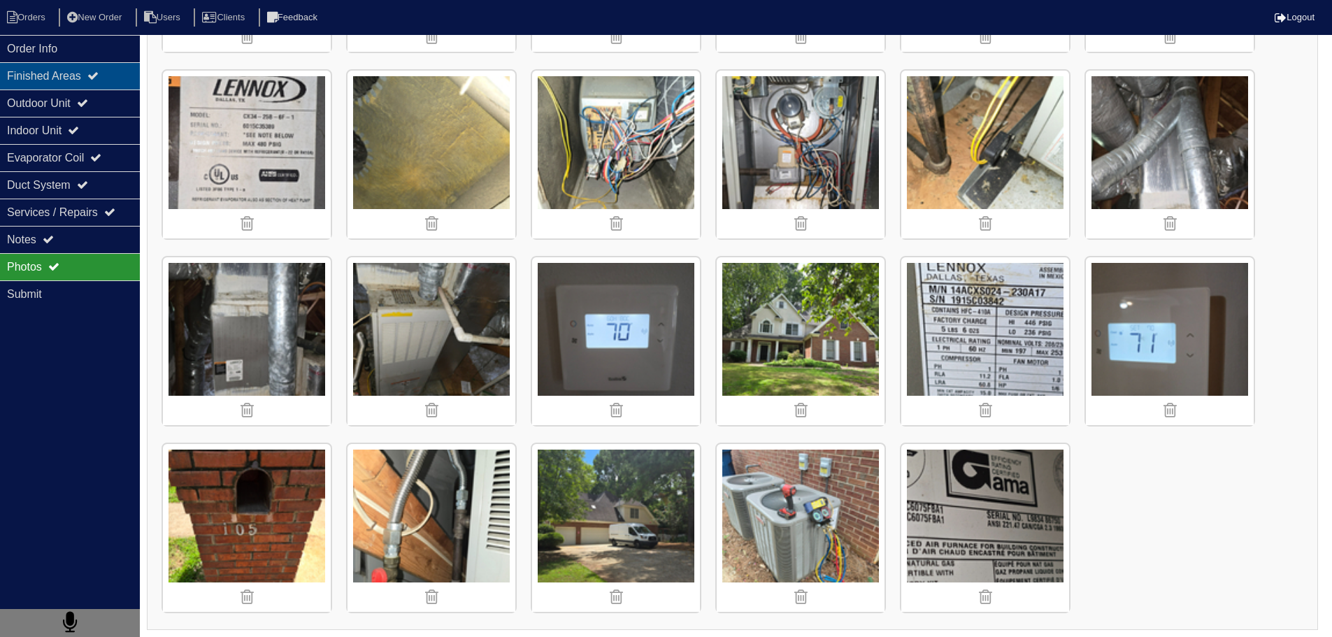
click at [97, 73] on icon at bounding box center [92, 75] width 11 height 11
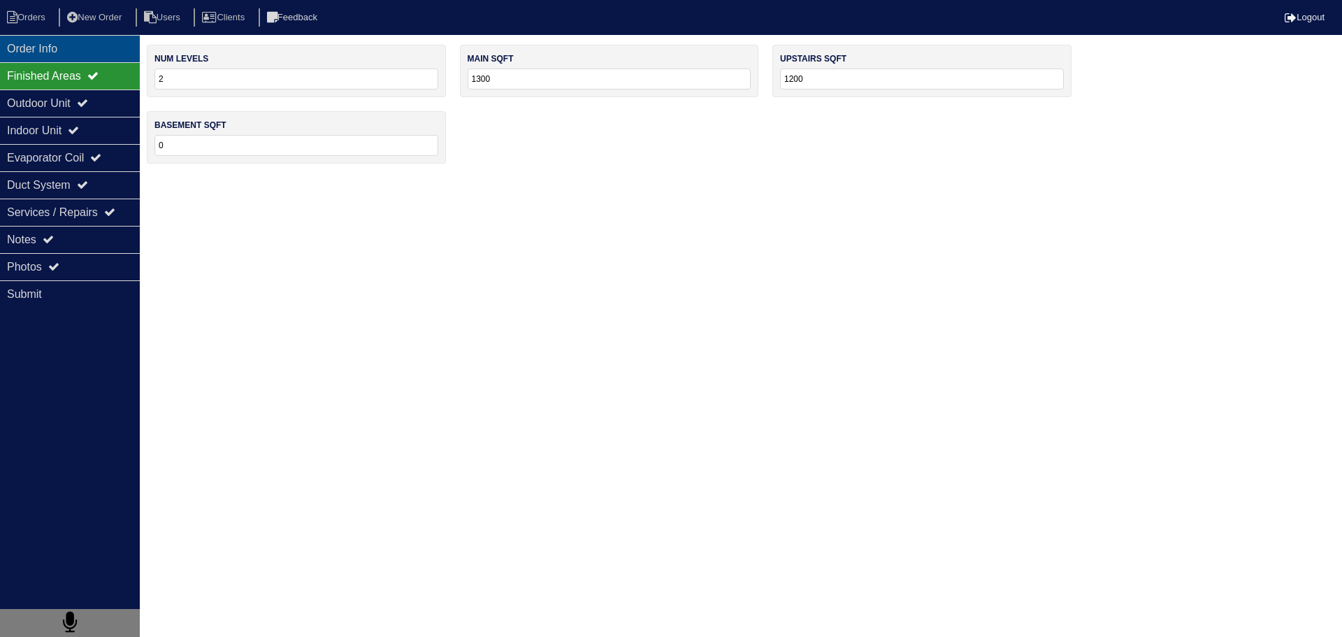
click at [103, 46] on div "Order Info" at bounding box center [70, 48] width 140 height 27
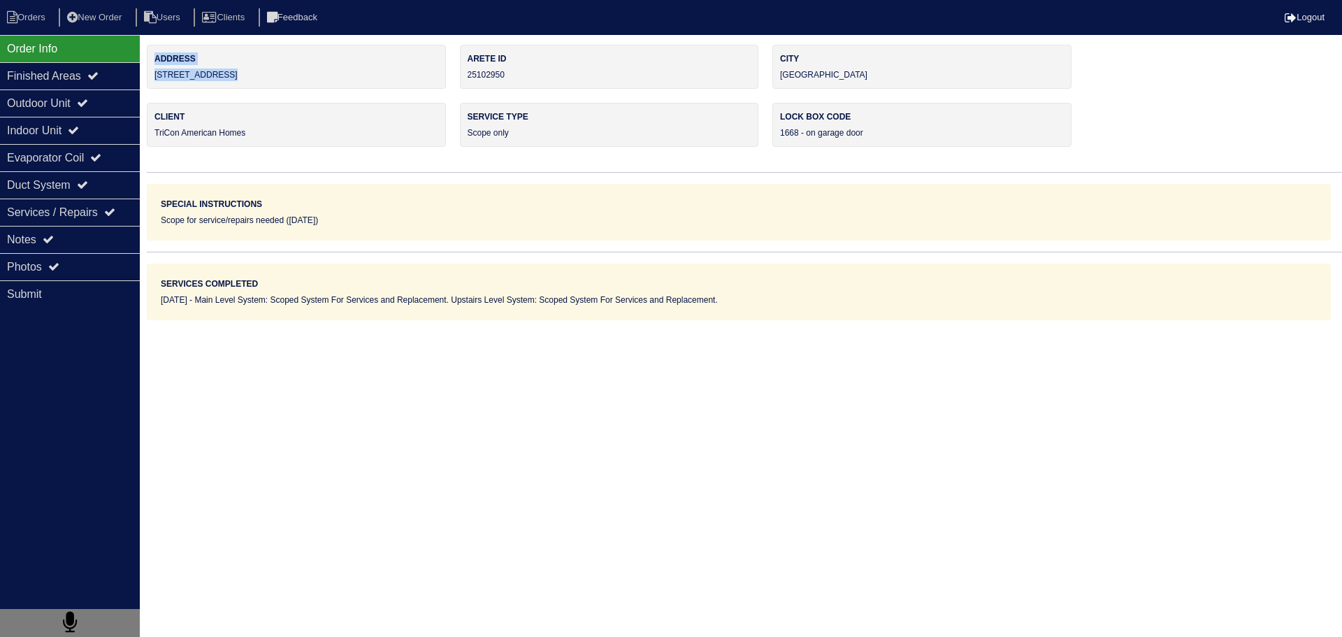
drag, startPoint x: 189, startPoint y: 81, endPoint x: 145, endPoint y: 79, distance: 44.1
click at [145, 79] on div "Order Info Finished Areas Outdoor Unit Indoor Unit Evaporator Coil Duct System …" at bounding box center [671, 182] width 1342 height 275
drag, startPoint x: 171, startPoint y: 78, endPoint x: 243, endPoint y: 64, distance: 73.3
click at [244, 62] on label "Address" at bounding box center [296, 58] width 284 height 13
click at [242, 72] on div "Address 105 Millstone Dr" at bounding box center [296, 67] width 299 height 44
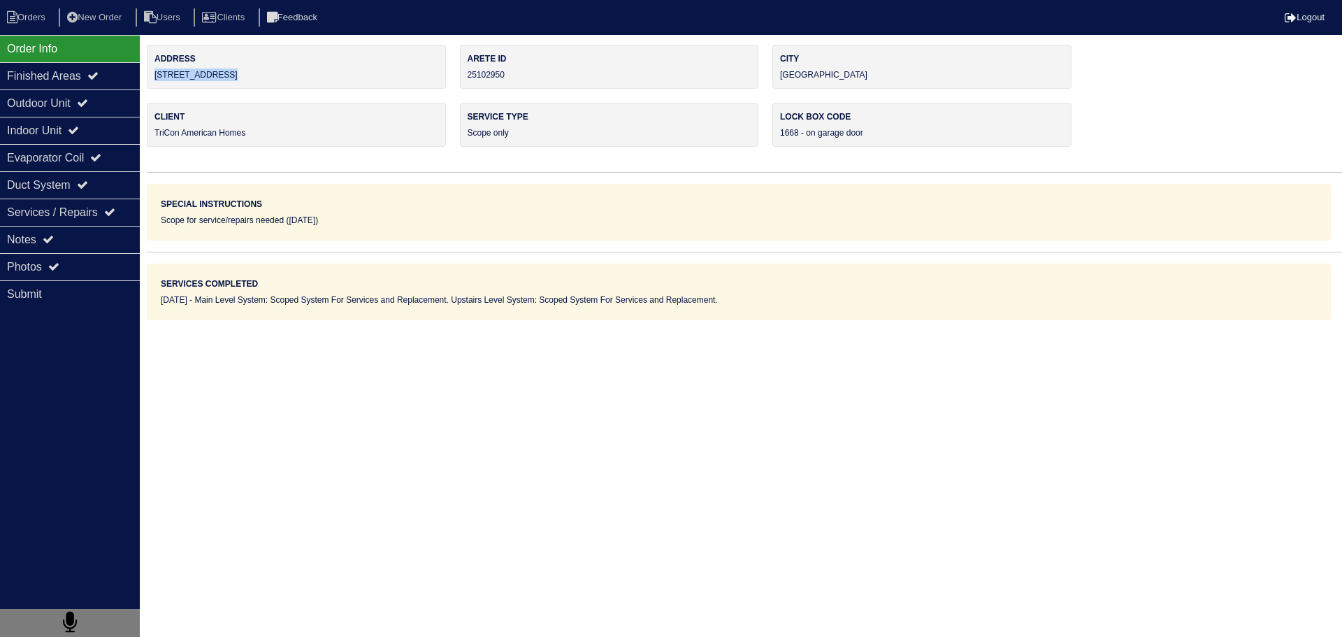
drag, startPoint x: 235, startPoint y: 75, endPoint x: 150, endPoint y: 77, distance: 84.6
click at [150, 77] on div "Address 105 Millstone Dr" at bounding box center [296, 67] width 299 height 44
click at [133, 72] on div "Finished Areas" at bounding box center [70, 75] width 140 height 27
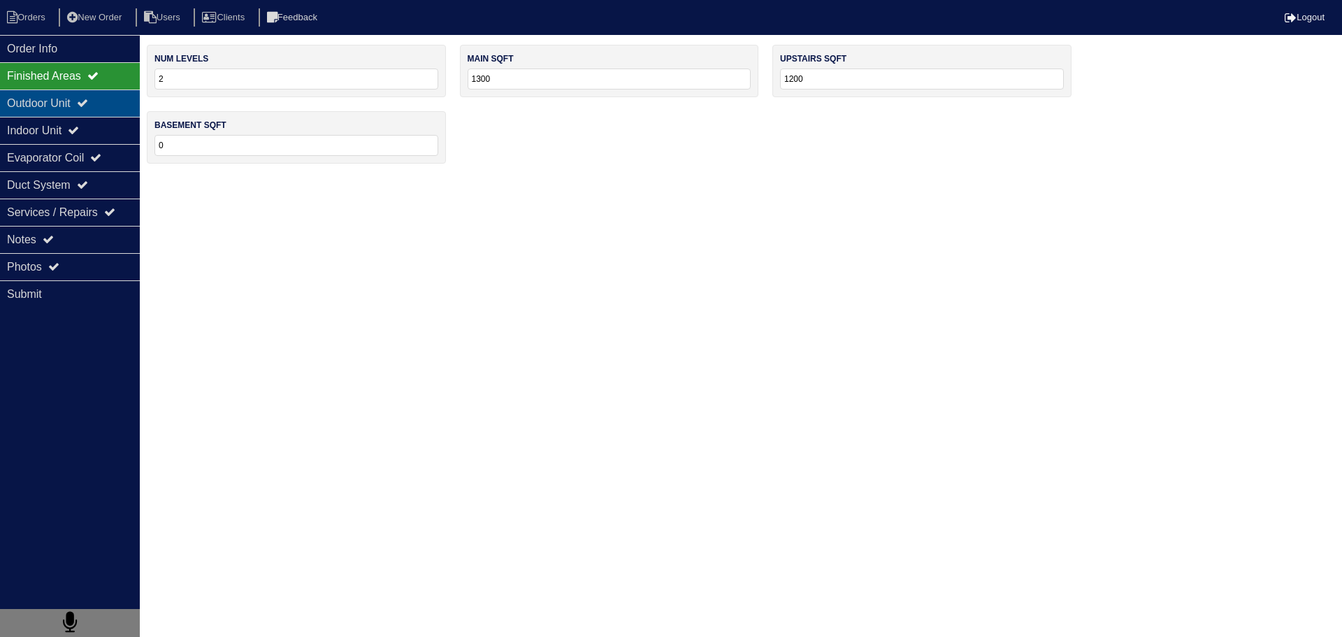
click at [124, 94] on div "Outdoor Unit" at bounding box center [70, 102] width 140 height 27
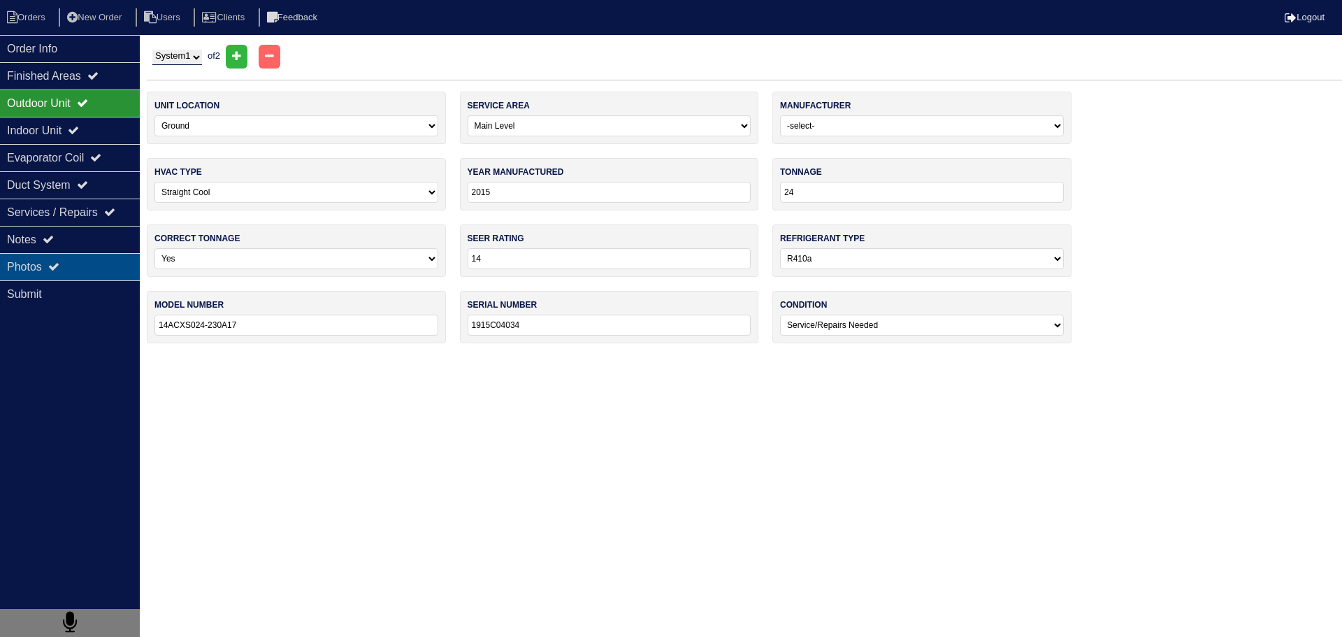
click at [134, 277] on div "Photos" at bounding box center [70, 266] width 140 height 27
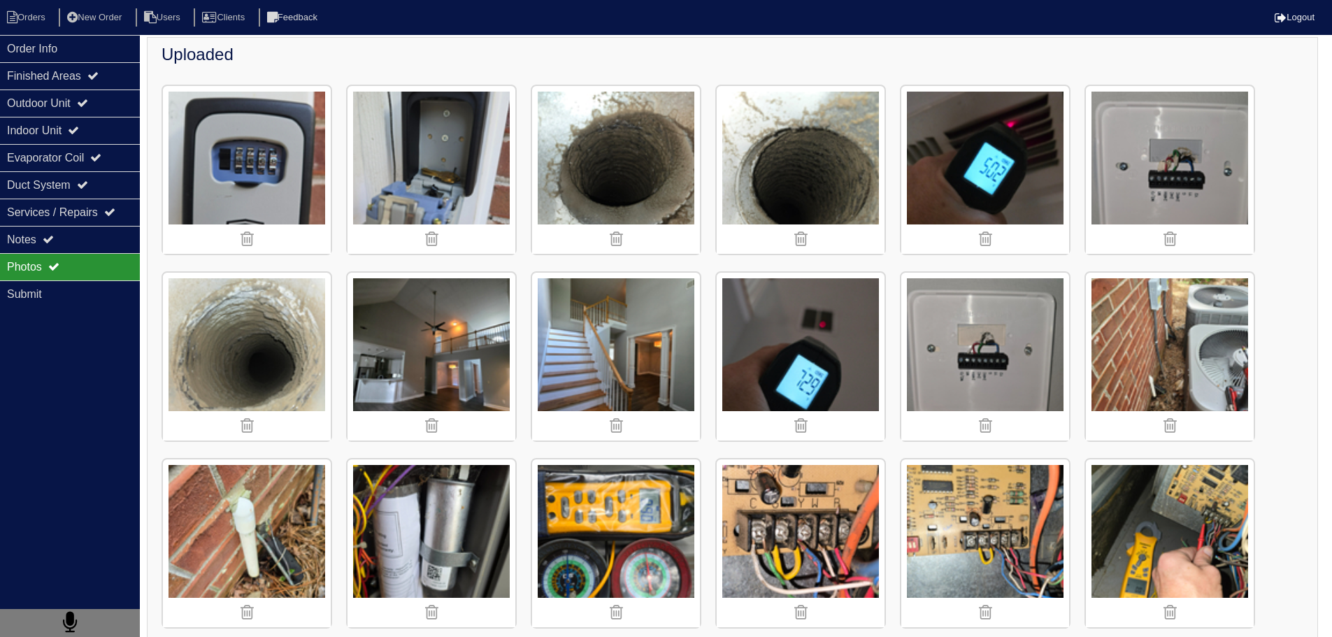
scroll to position [349, 0]
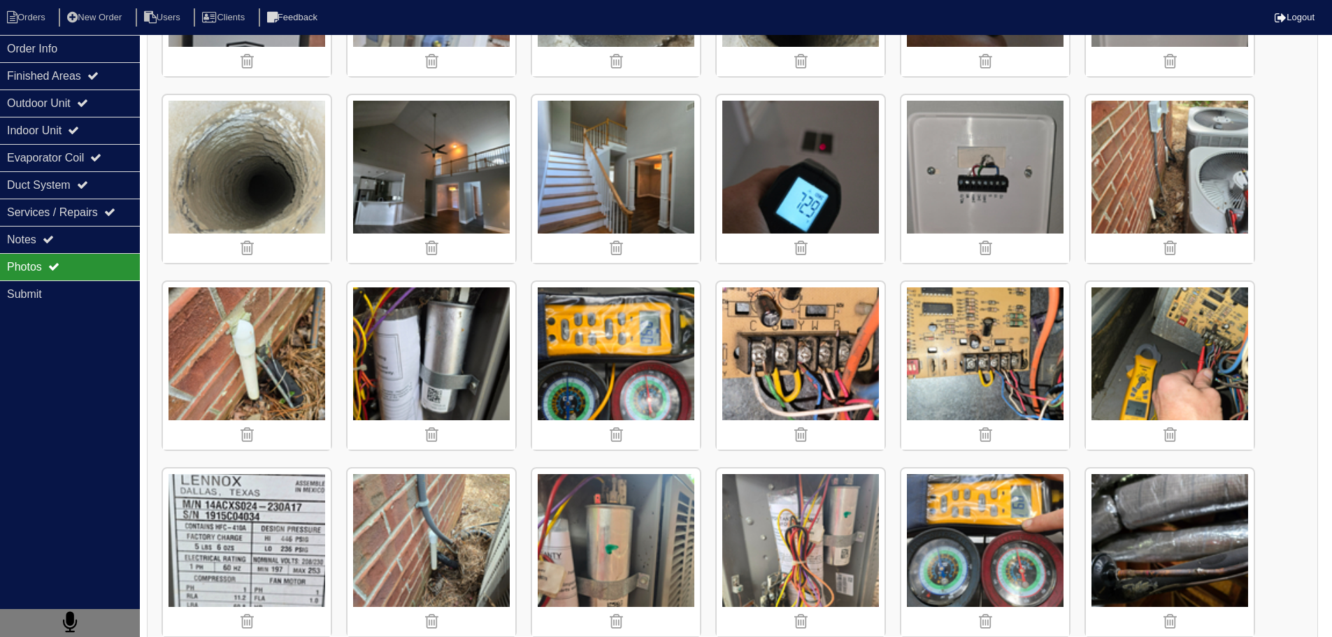
click at [398, 148] on img at bounding box center [431, 179] width 168 height 168
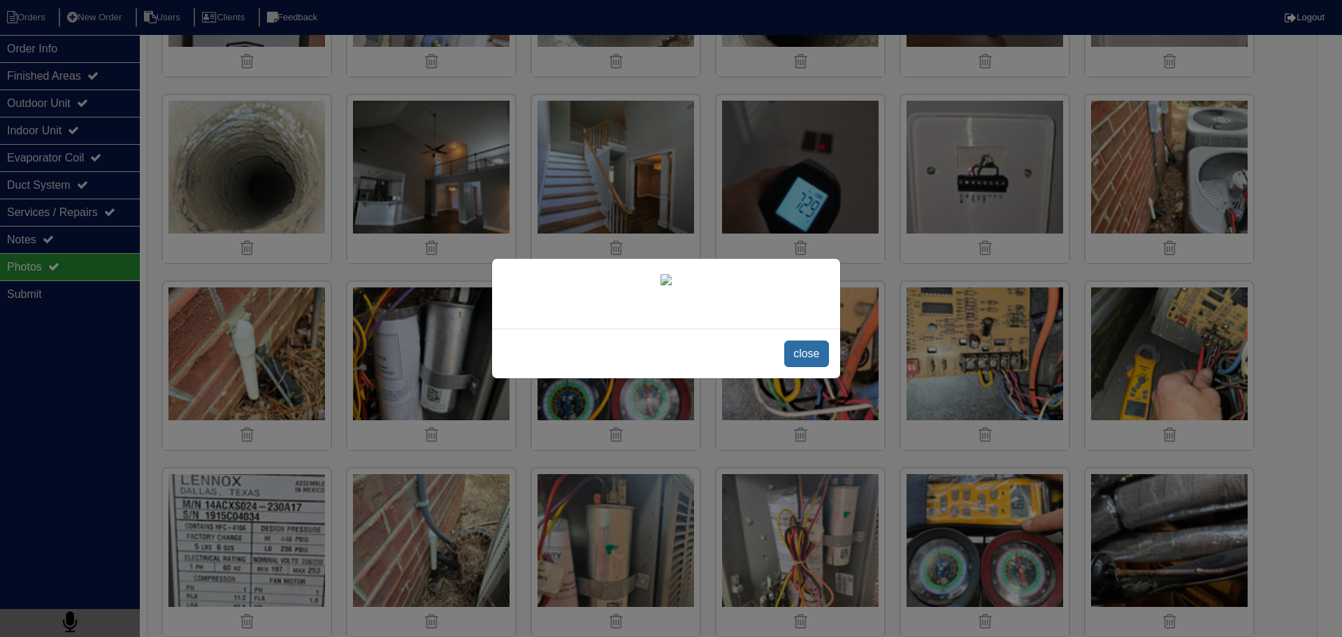
click at [808, 367] on span "close" at bounding box center [806, 353] width 44 height 27
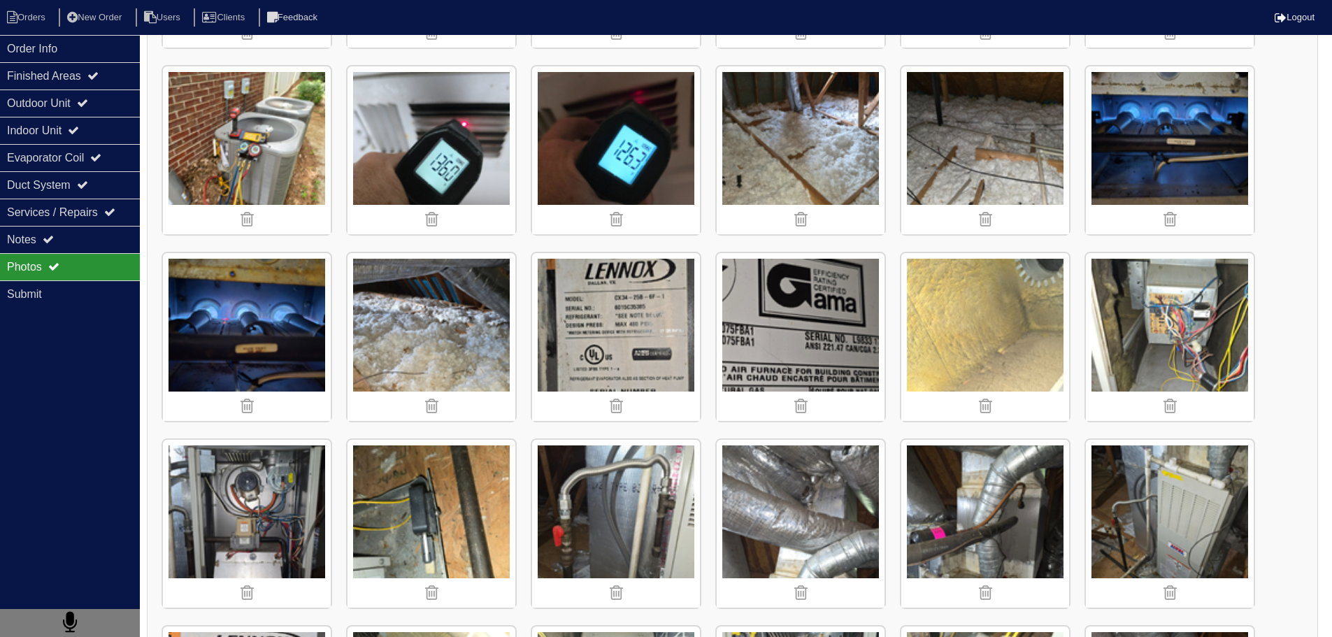
scroll to position [1188, 0]
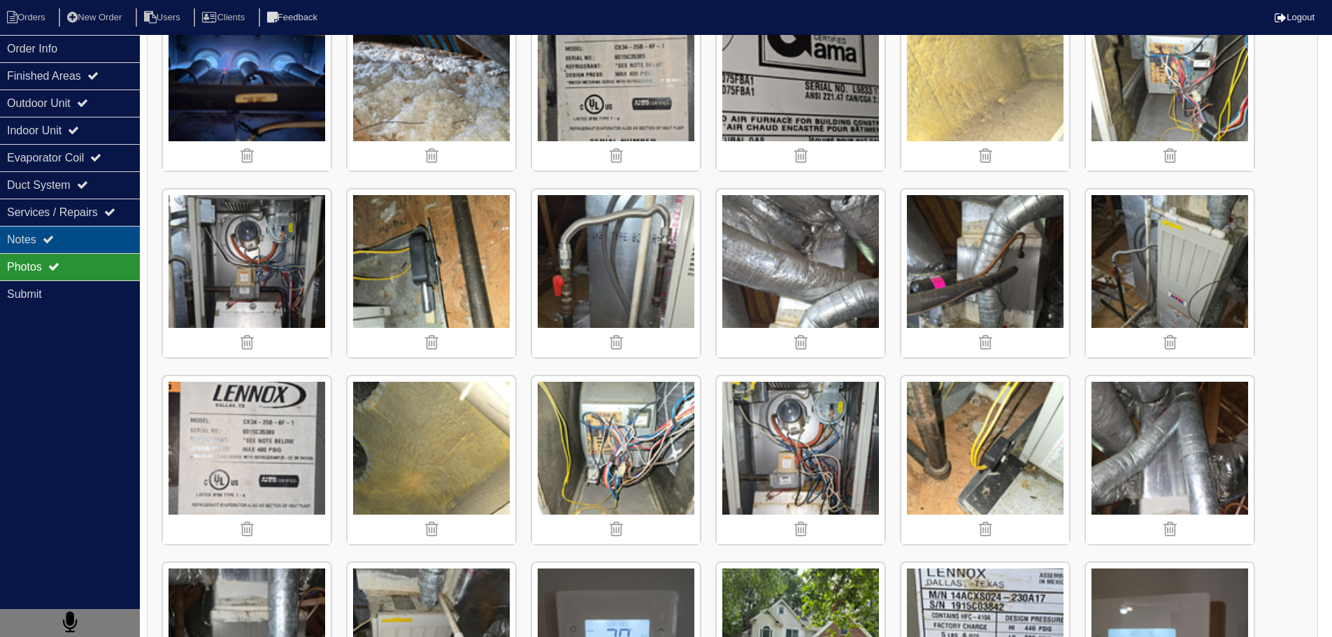
click at [57, 233] on div "Notes" at bounding box center [70, 239] width 140 height 27
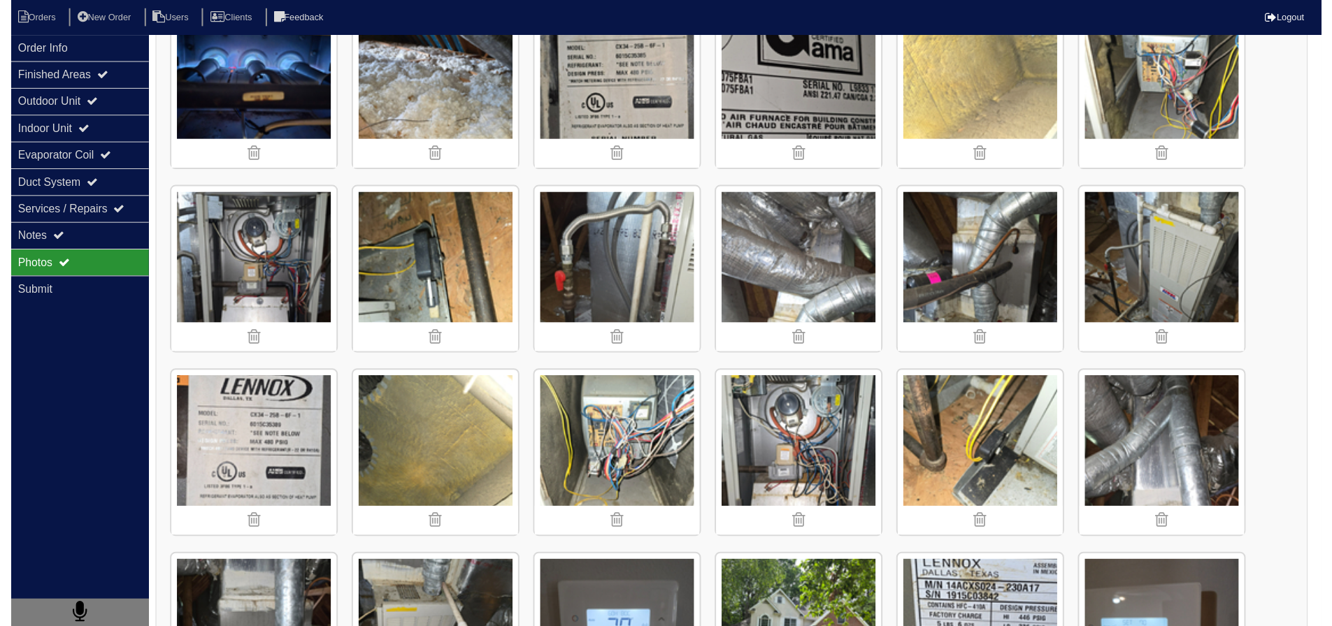
scroll to position [0, 0]
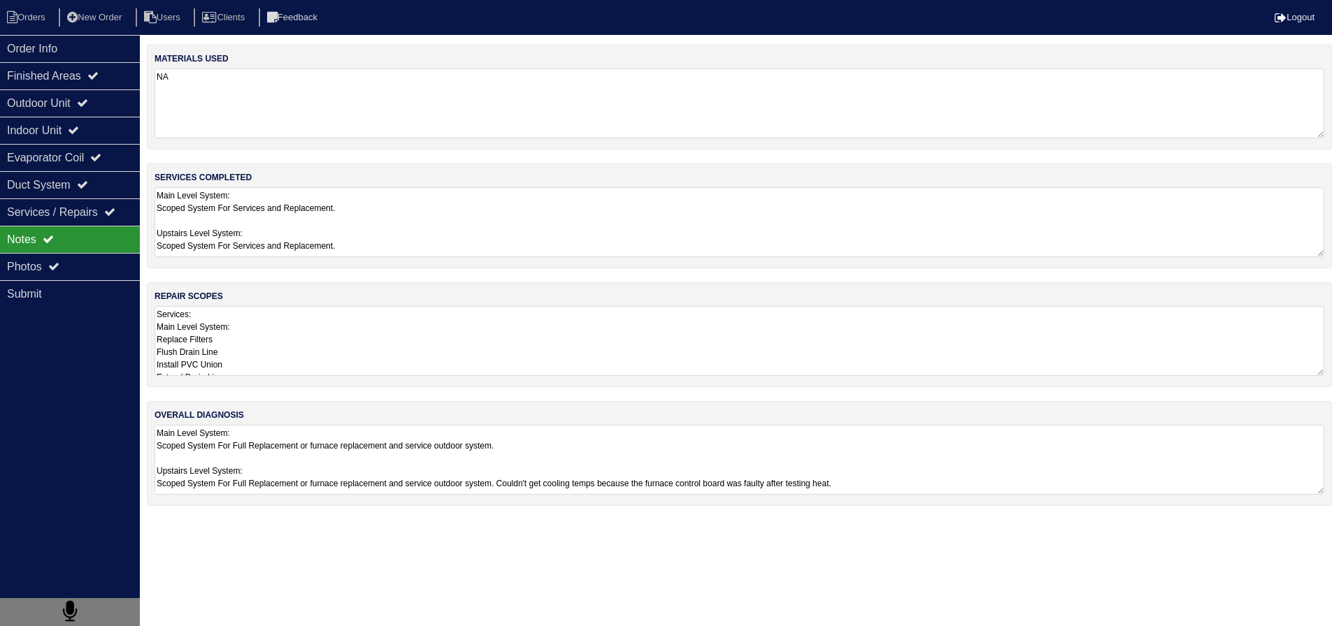
click at [242, 324] on textarea "Services: Main Level System: Replace Filters Flush Drain Line Install PVC Union…" at bounding box center [738, 341] width 1169 height 70
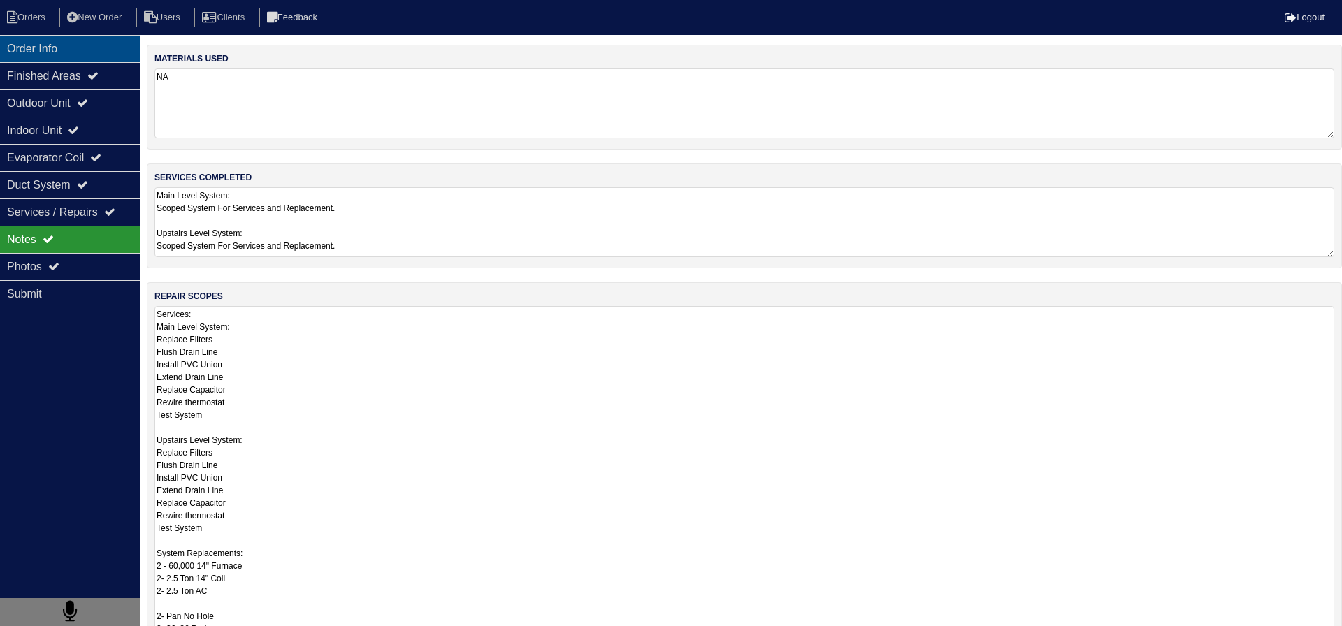
click at [47, 55] on div "Order Info" at bounding box center [70, 48] width 140 height 27
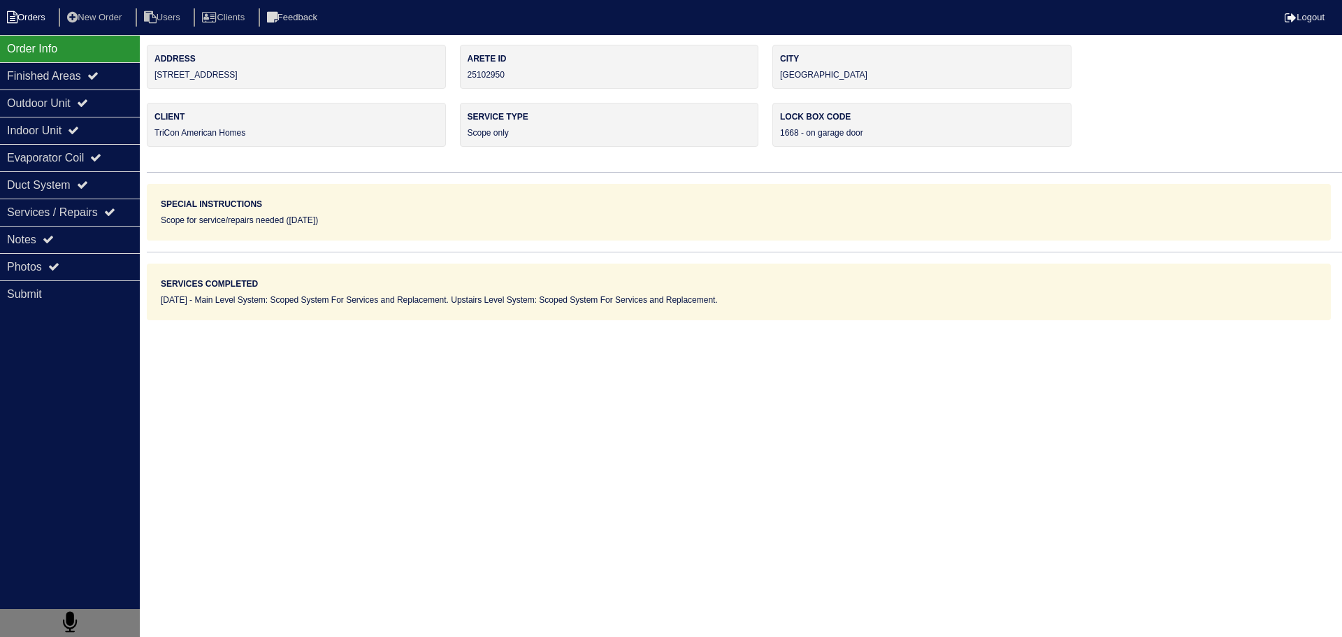
click at [29, 19] on li "Orders" at bounding box center [28, 17] width 57 height 19
select select "15"
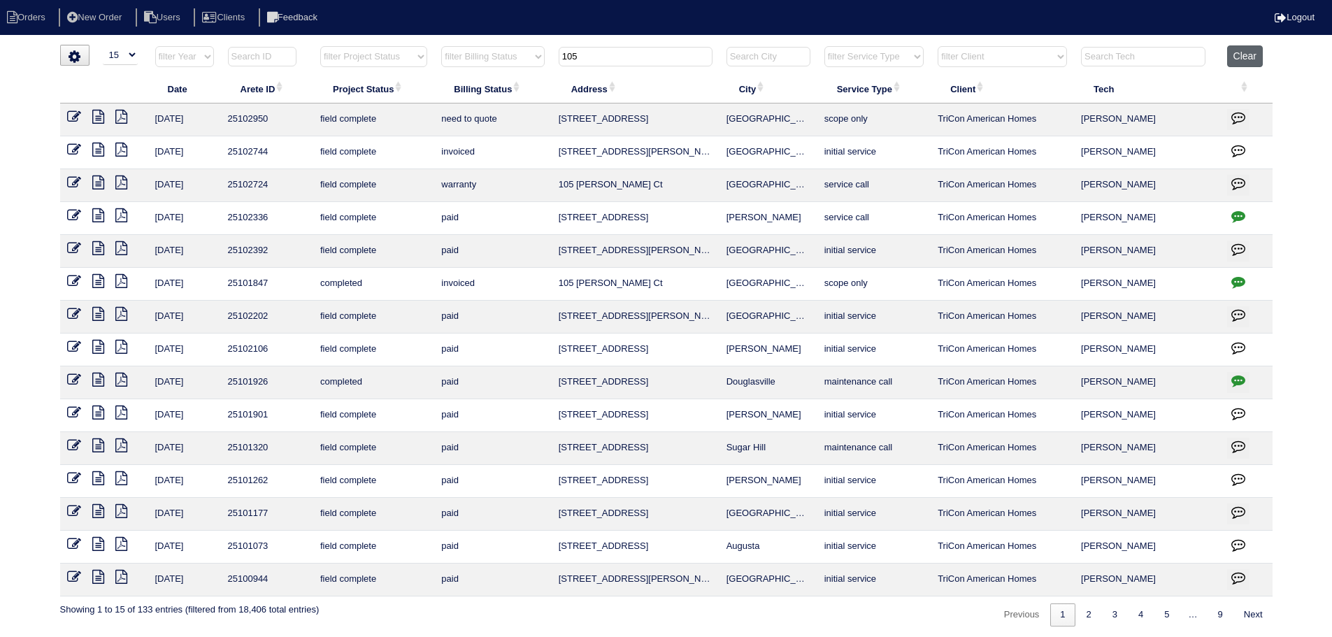
click at [1261, 65] on button "Clear" at bounding box center [1245, 56] width 36 height 22
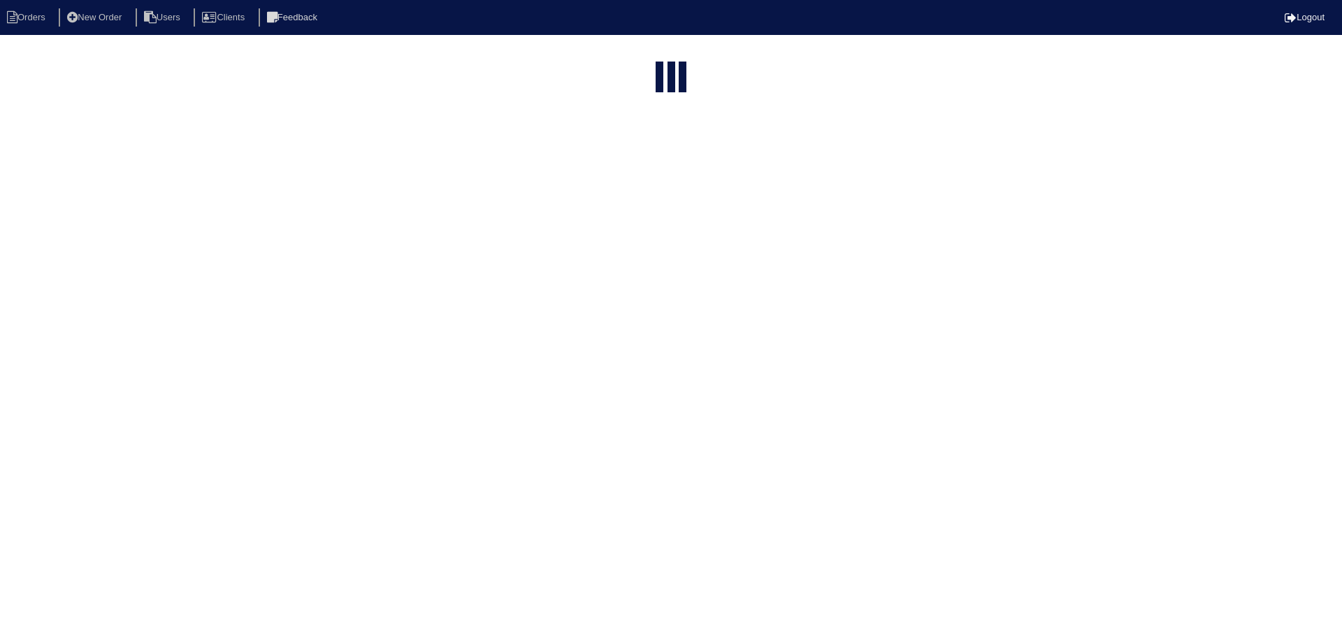
select select "15"
